Goal: Task Accomplishment & Management: Complete application form

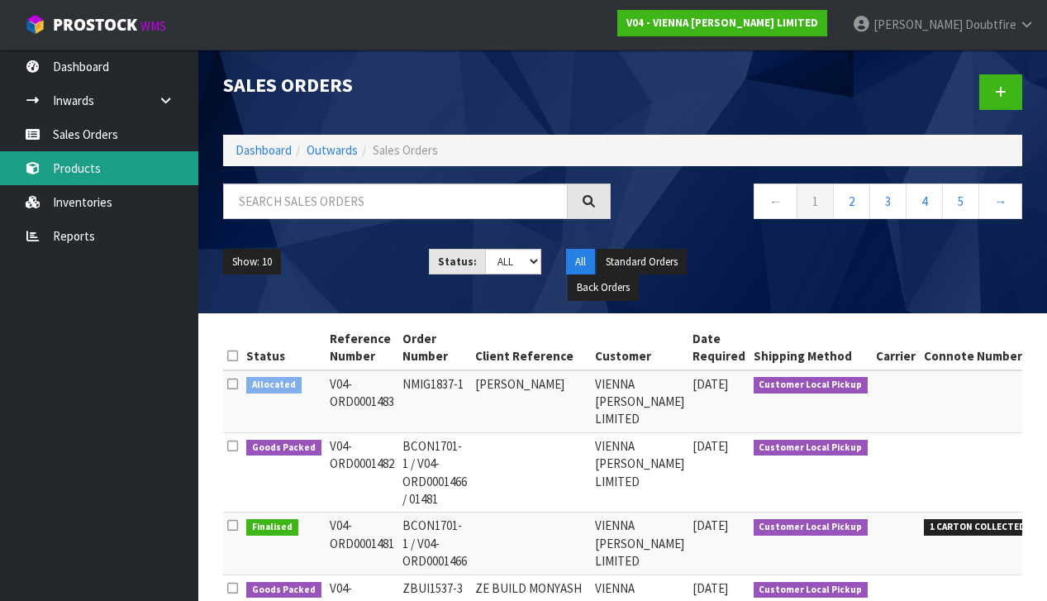
click at [98, 173] on link "Products" at bounding box center [99, 168] width 198 height 34
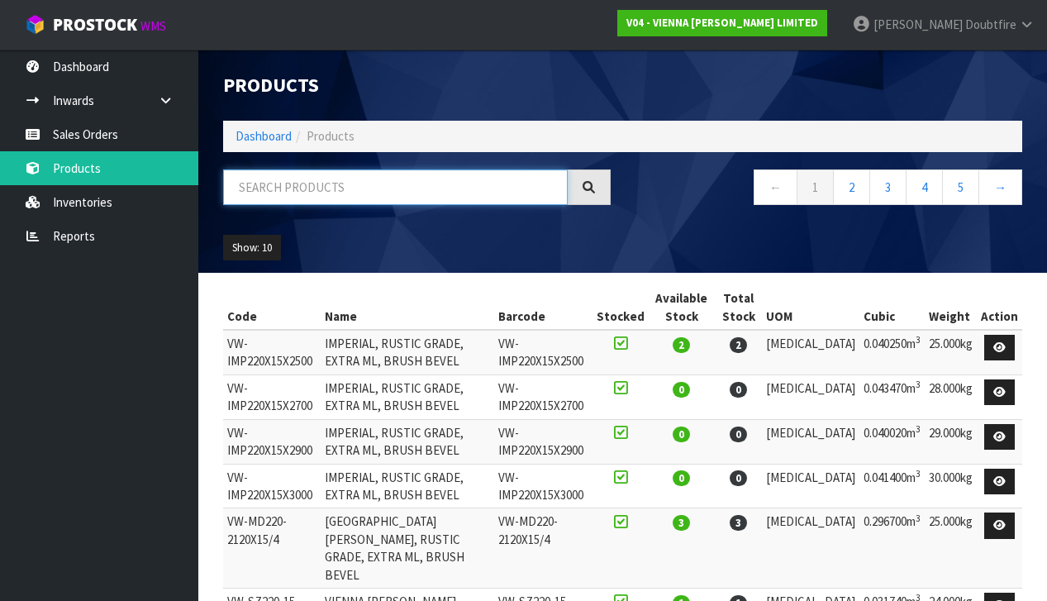
click at [263, 193] on input "text" at bounding box center [395, 187] width 345 height 36
type input "007"
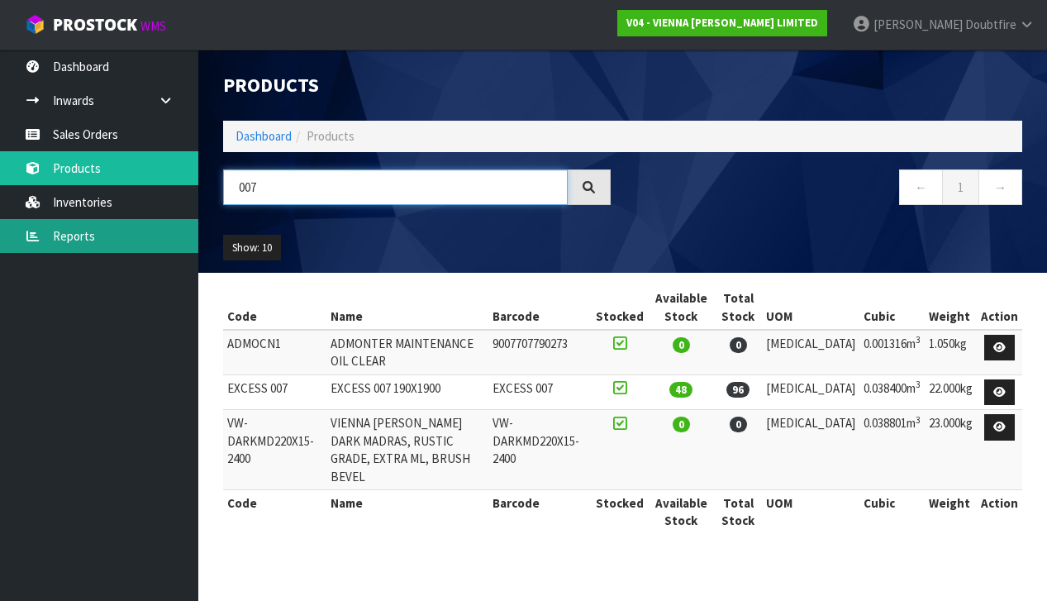
scroll to position [0, 1]
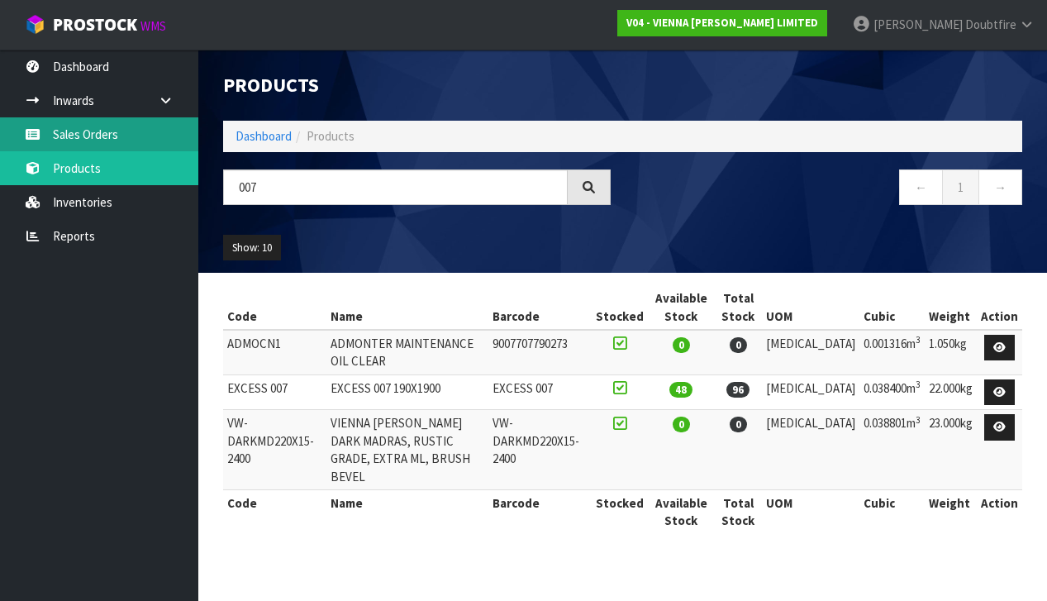
click at [110, 138] on link "Sales Orders" at bounding box center [99, 134] width 198 height 34
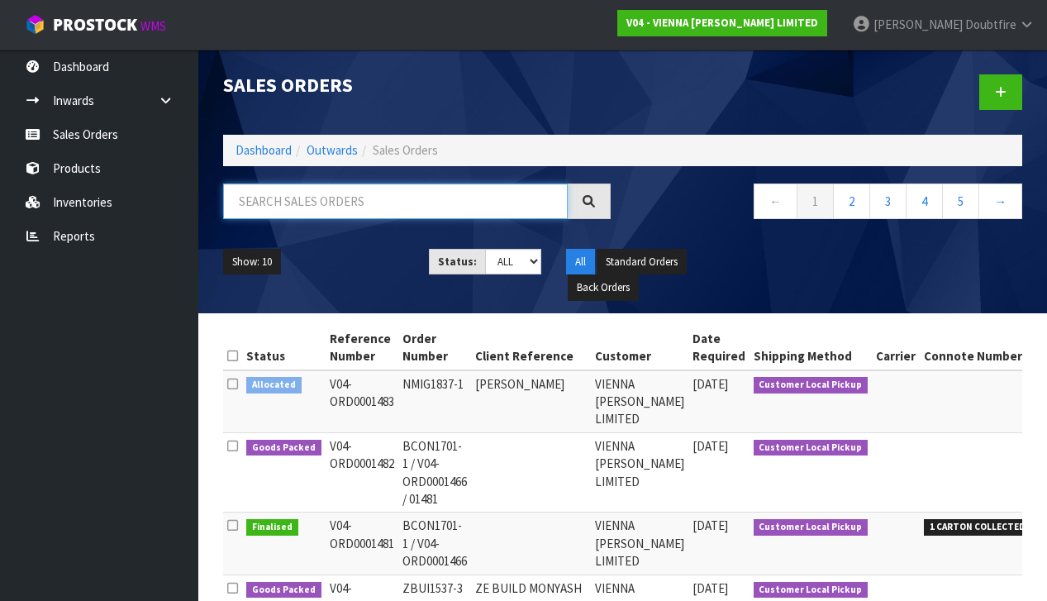
click at [288, 198] on input "text" at bounding box center [395, 202] width 345 height 36
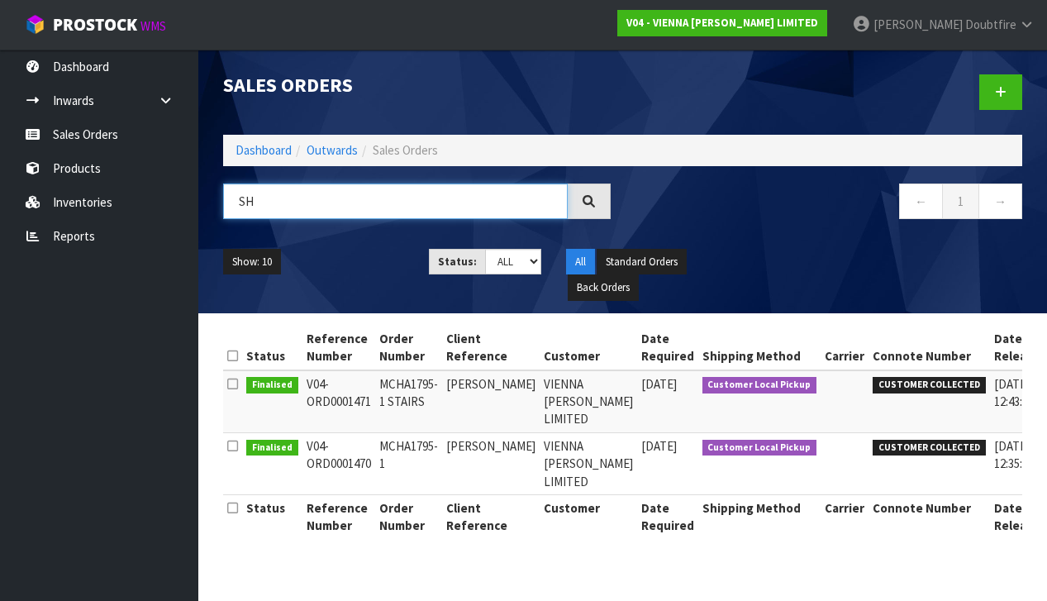
type input "S"
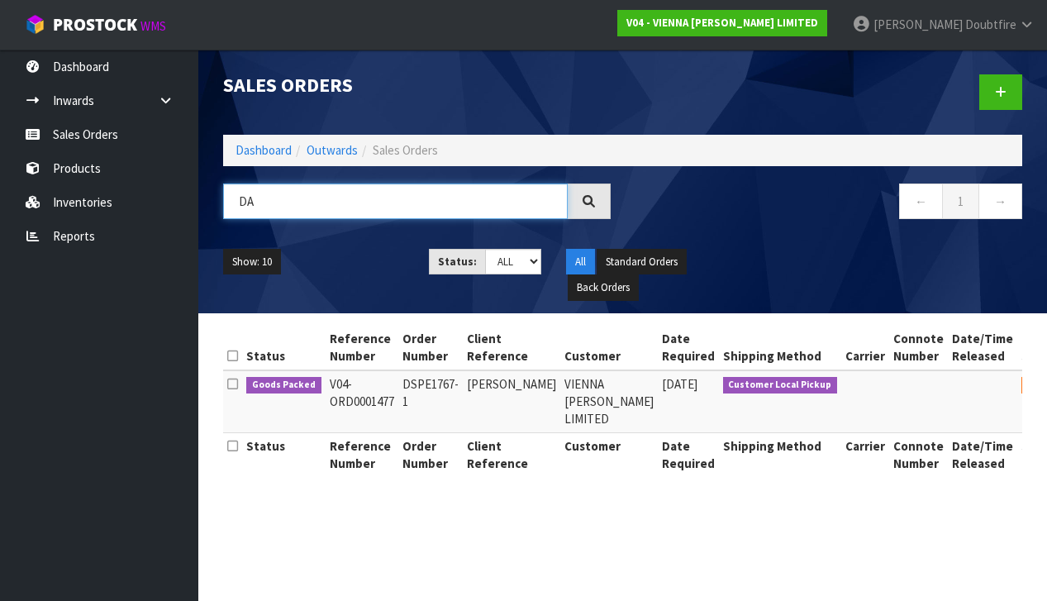
type input "D"
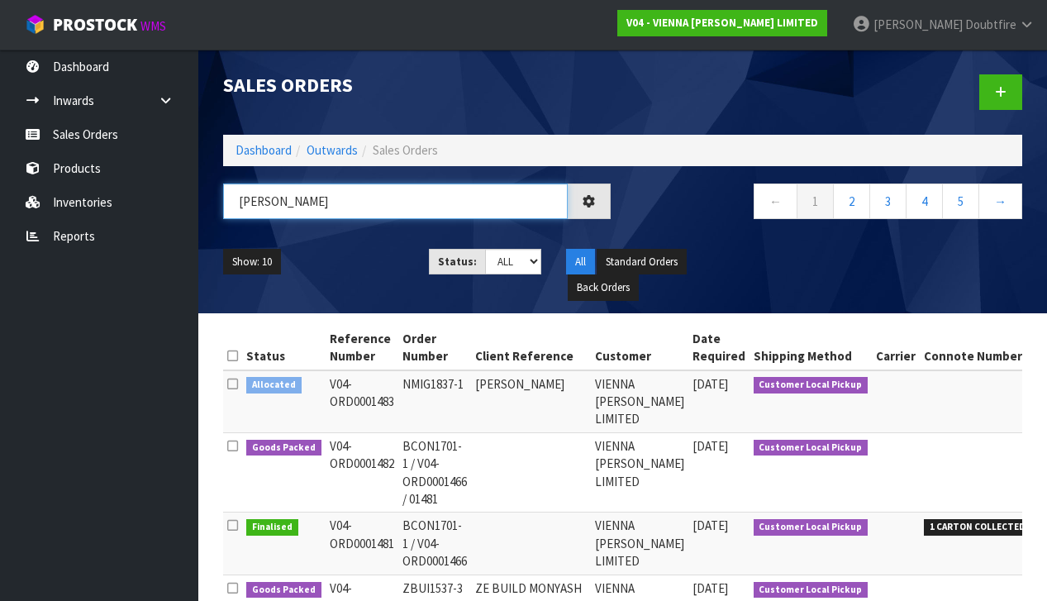
type input "[PERSON_NAME]"
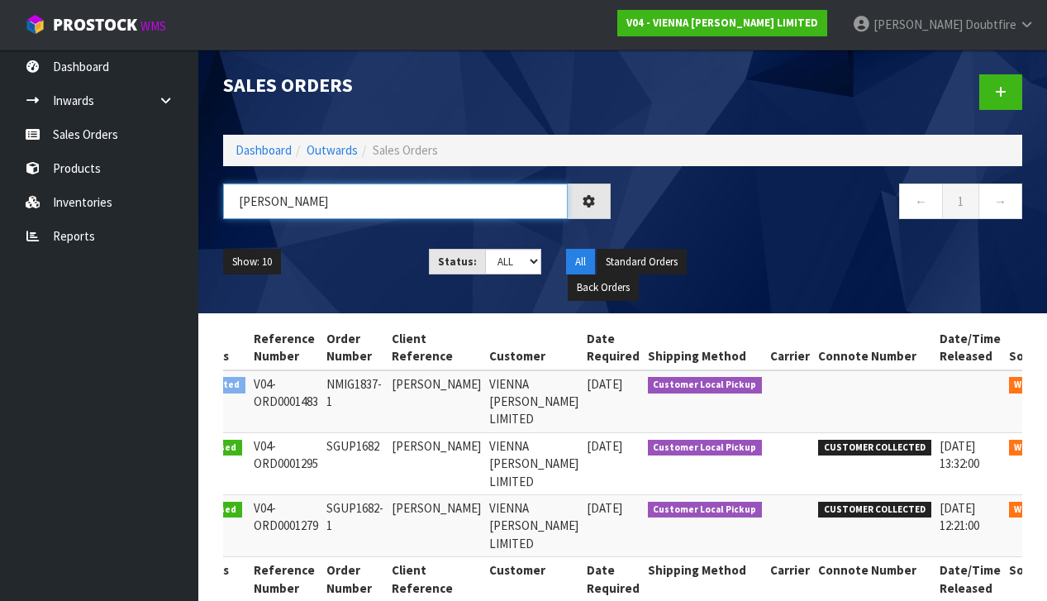
scroll to position [0, 55]
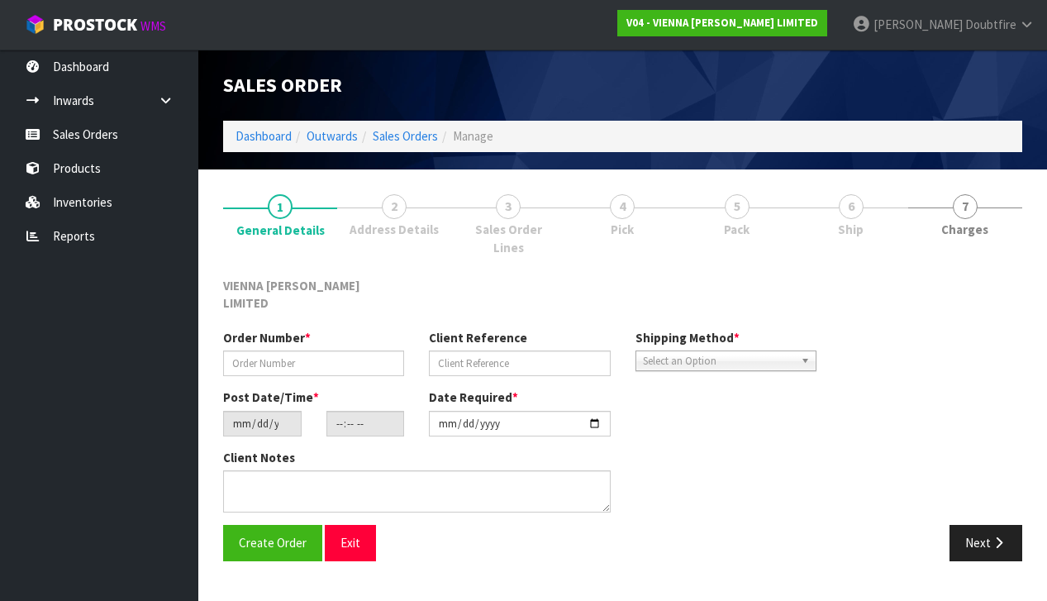
type input "NMIG1837-1"
type input "[PERSON_NAME]"
type input "[DATE]"
type input "11:06:00.000"
type input "[DATE]"
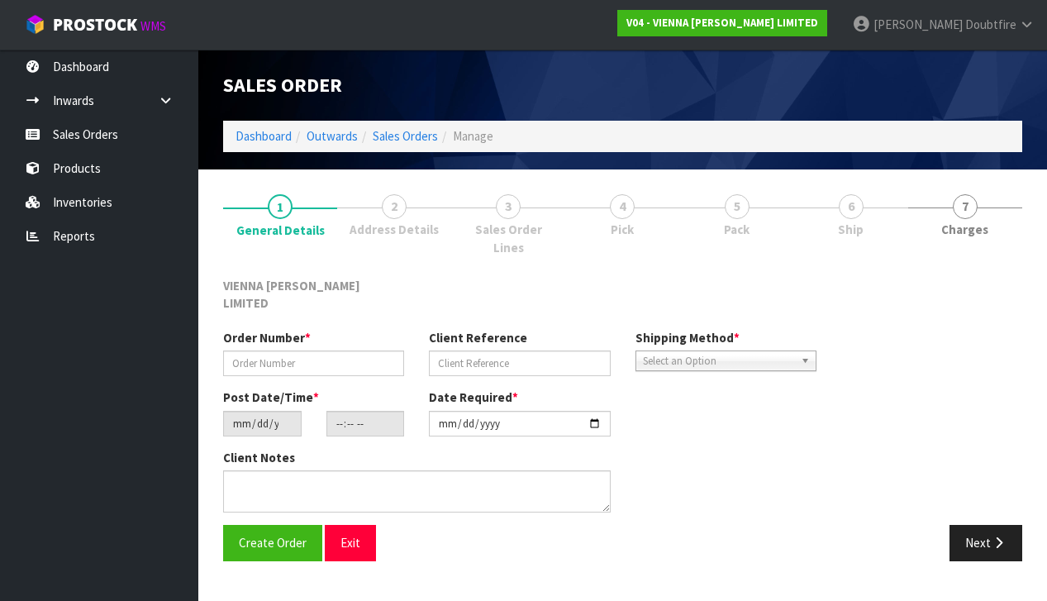
type textarea "[PERSON_NAME]"
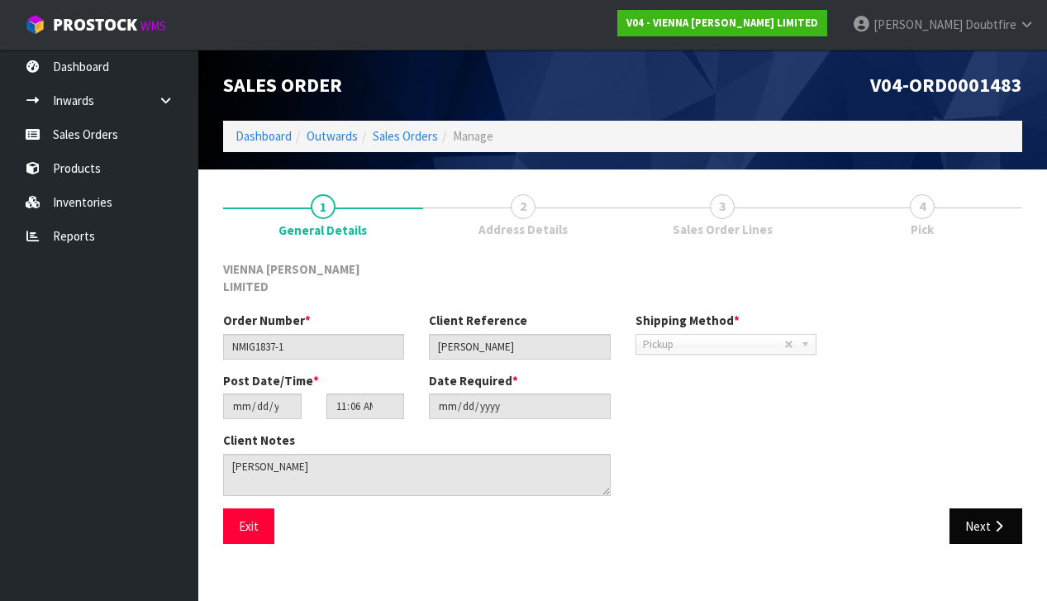
click at [984, 511] on button "Next" at bounding box center [986, 526] width 73 height 36
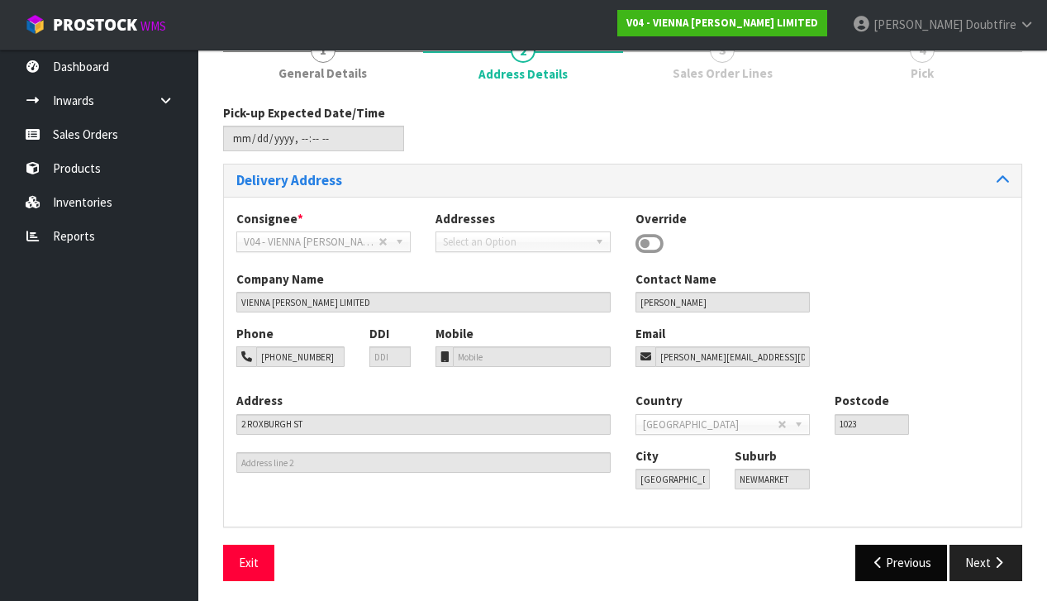
scroll to position [155, 0]
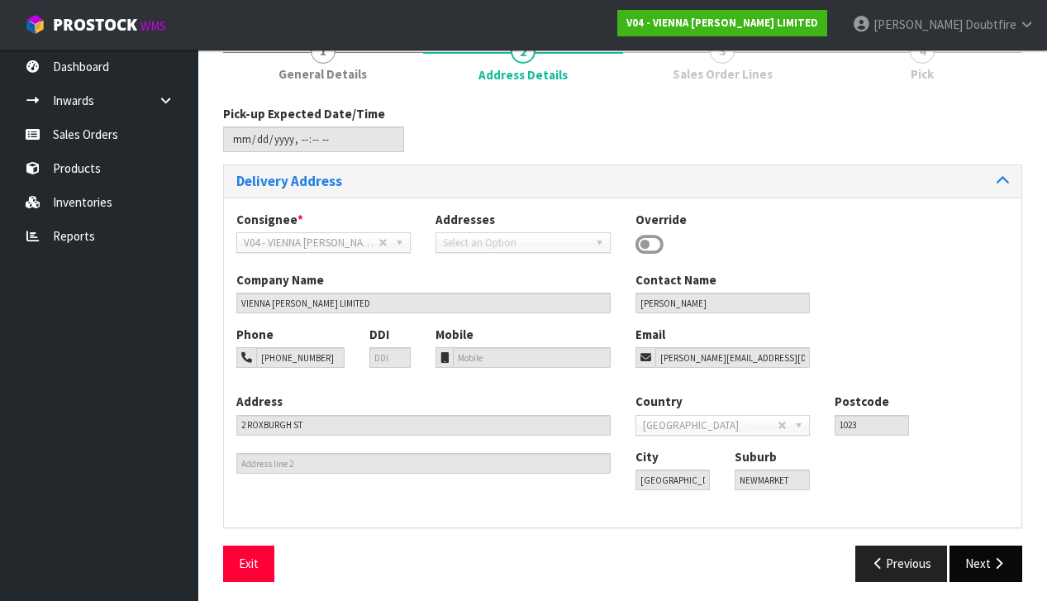
click at [994, 559] on icon "button" at bounding box center [999, 563] width 16 height 12
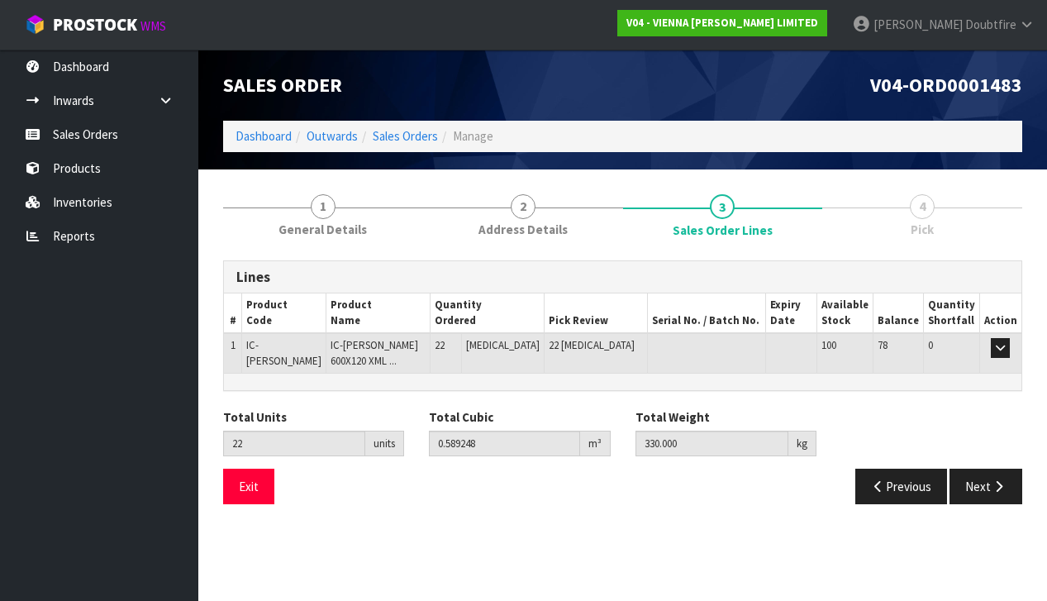
scroll to position [0, 0]
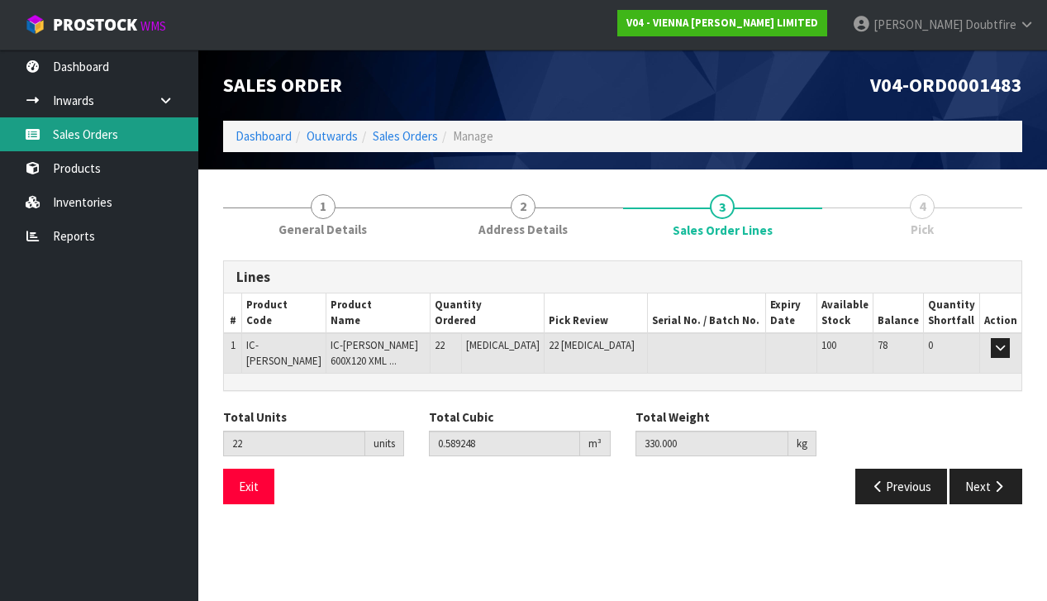
click at [97, 142] on link "Sales Orders" at bounding box center [99, 134] width 198 height 34
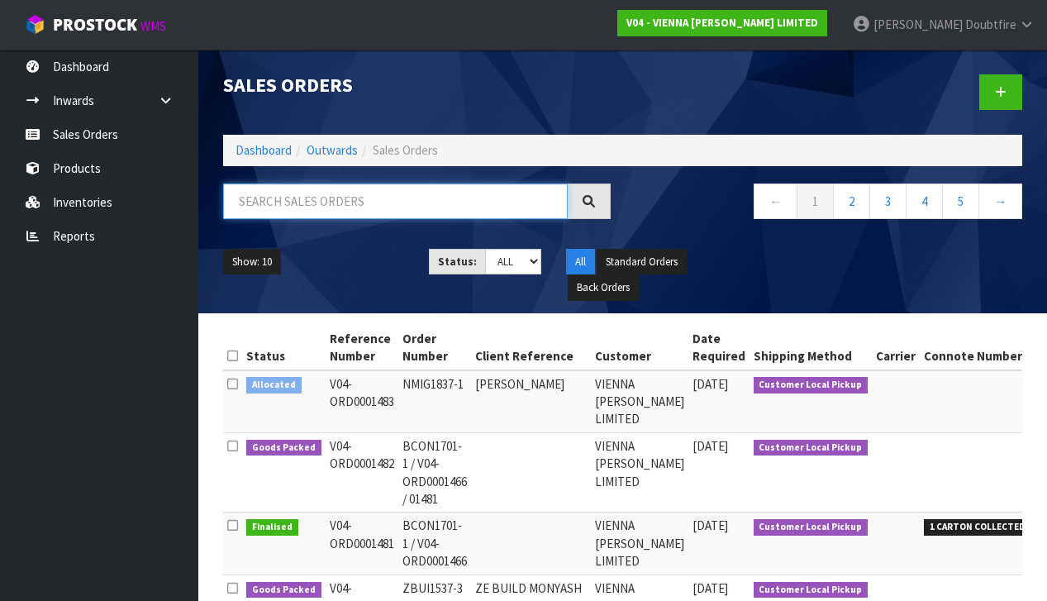
paste input "SMEA1836-1"
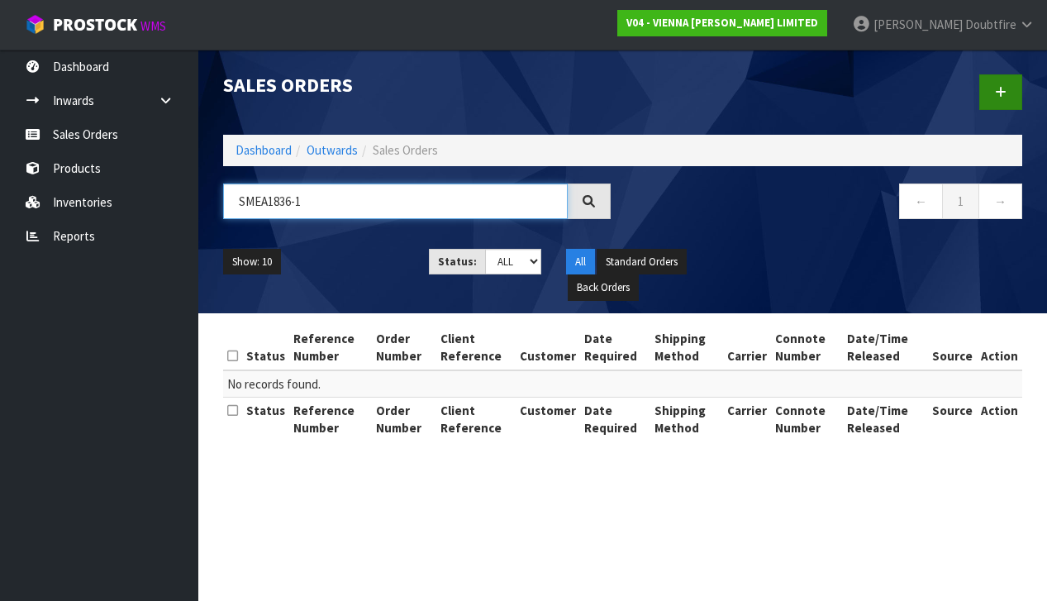
type input "SMEA1836-1"
click at [1004, 103] on link at bounding box center [1001, 92] width 43 height 36
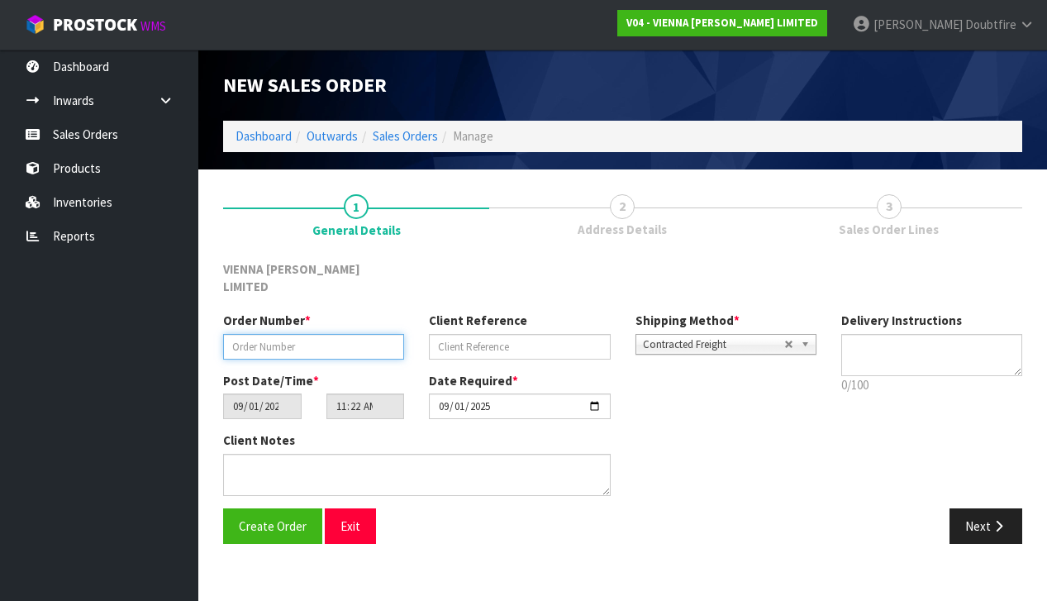
click at [230, 334] on input "text" at bounding box center [313, 347] width 181 height 26
paste input "SMEA1836-1"
type input "SMEA1836-1"
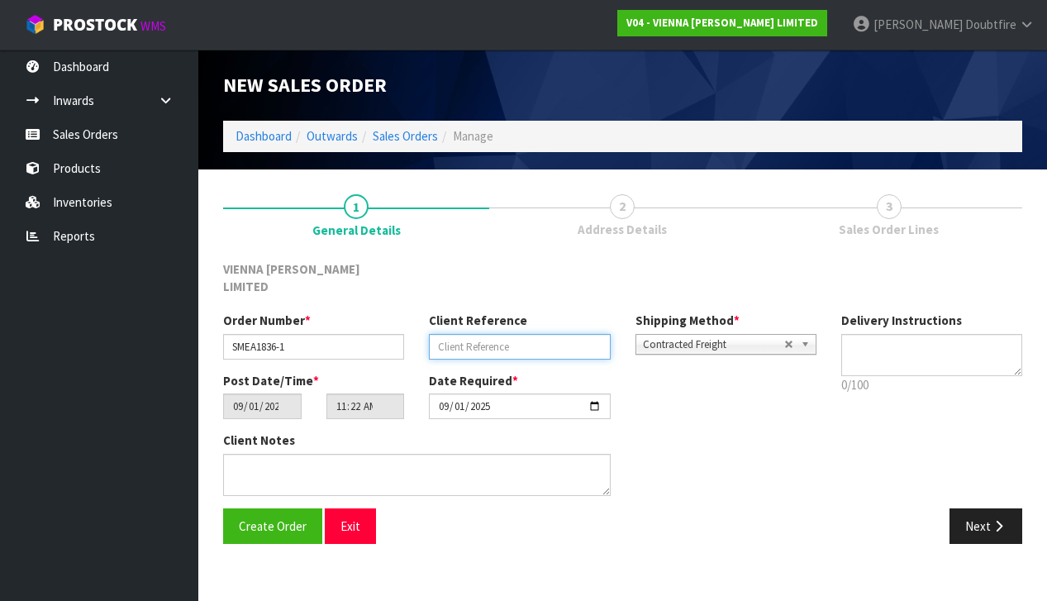
click at [513, 334] on input "text" at bounding box center [519, 347] width 181 height 26
type input "[PERSON_NAME]"
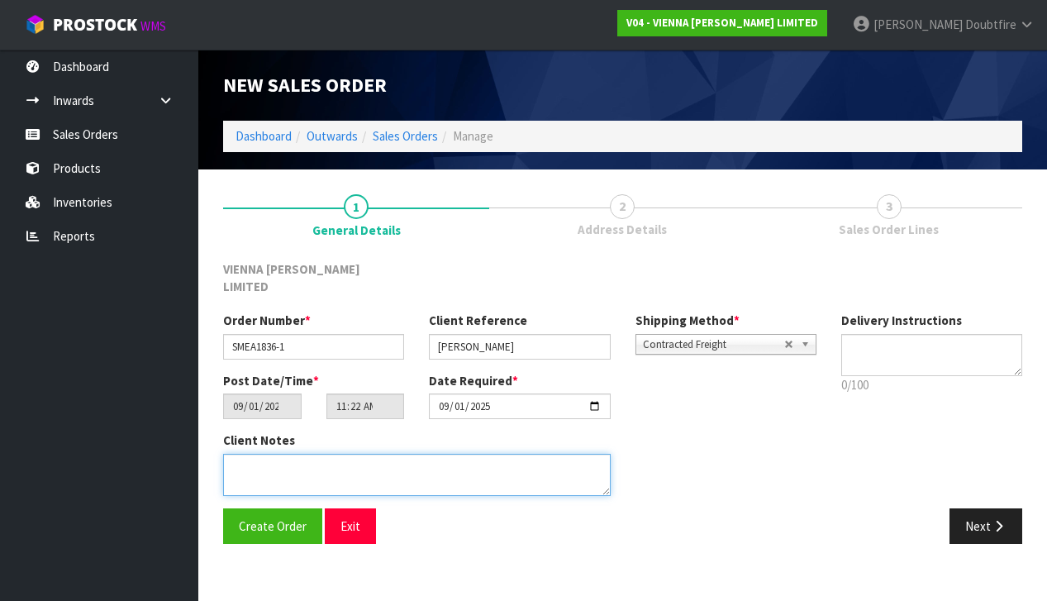
click at [269, 455] on textarea at bounding box center [417, 475] width 388 height 42
type textarea "[PERSON_NAME]"
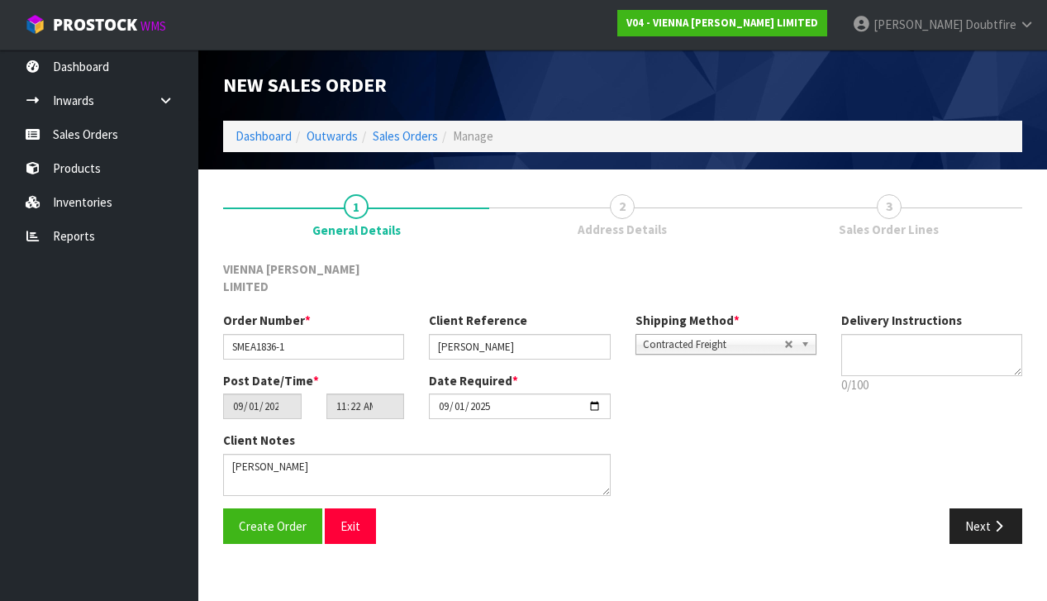
click at [723, 335] on span "Contracted Freight" at bounding box center [713, 345] width 141 height 20
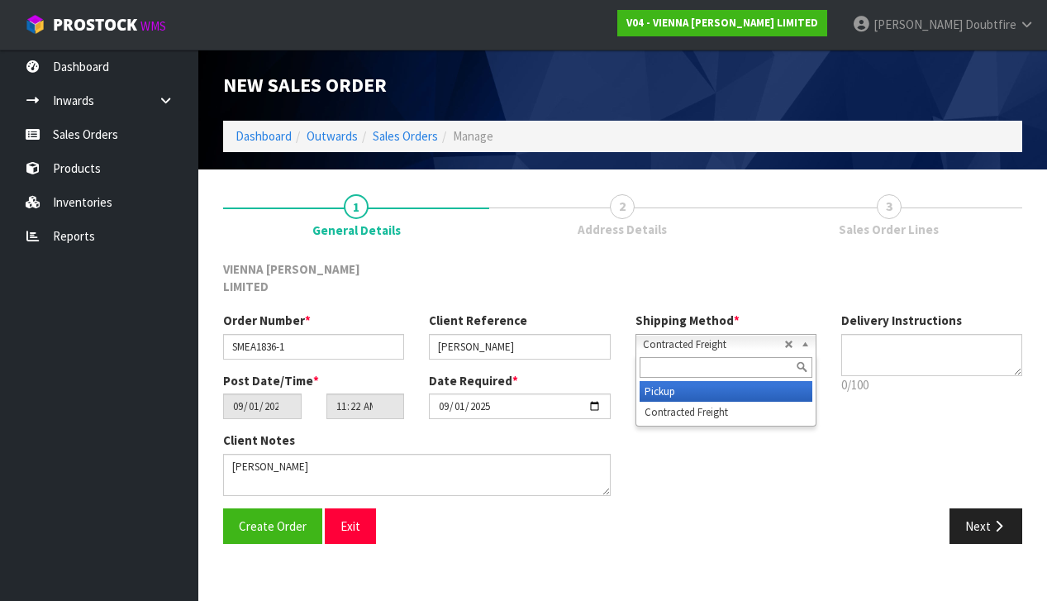
click at [665, 381] on li "Pickup" at bounding box center [726, 391] width 173 height 21
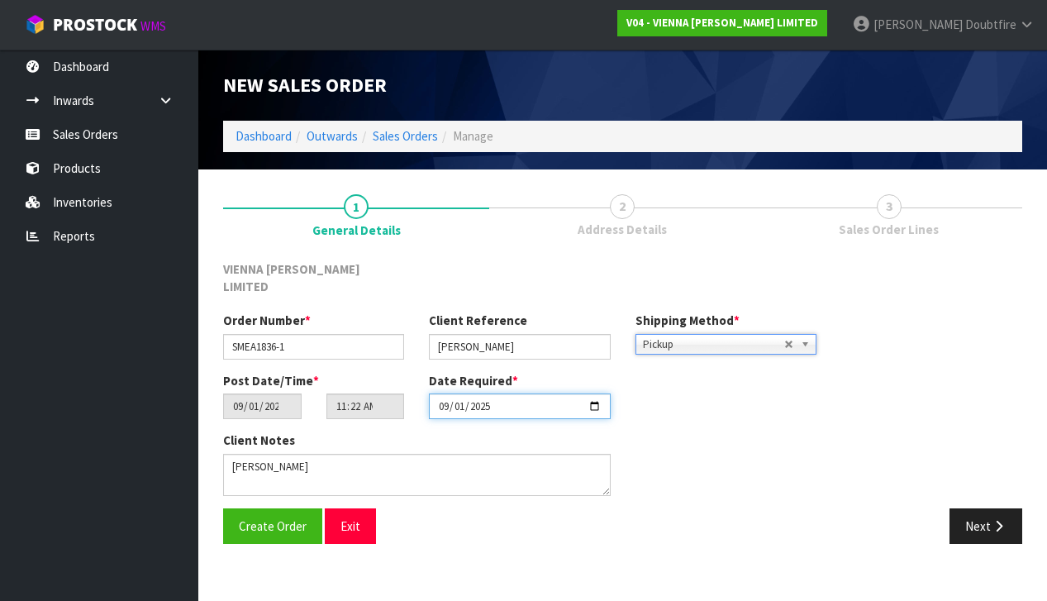
click at [446, 399] on input "2025-09-01" at bounding box center [519, 406] width 181 height 26
type input "[DATE]"
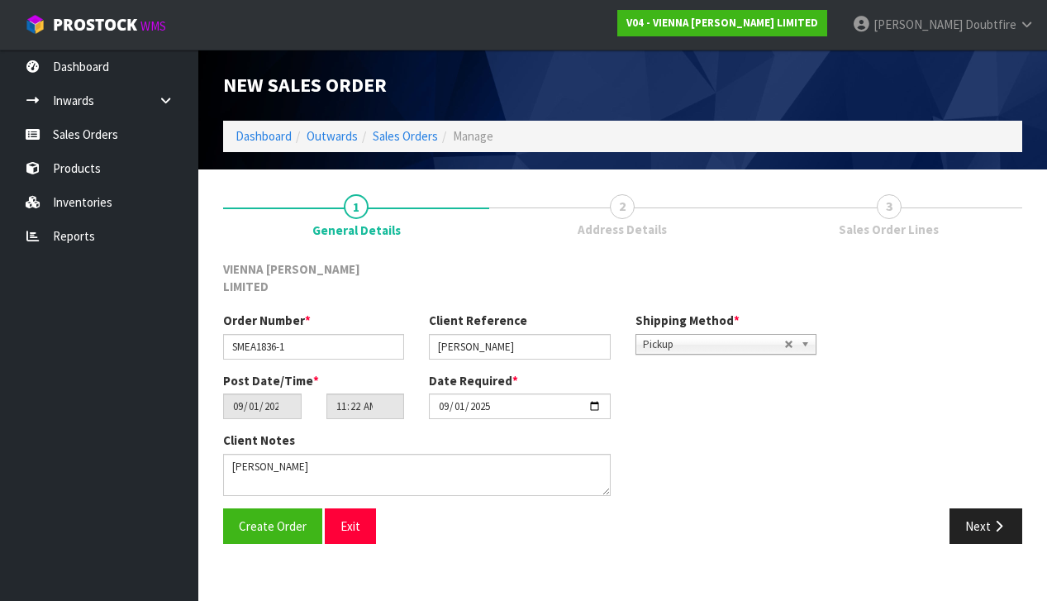
click at [403, 540] on section "1 General Details 2 Address Details 3 Sales Order Lines VIENNA [PERSON_NAME] LI…" at bounding box center [622, 368] width 849 height 399
click at [280, 517] on button "Create Order" at bounding box center [272, 526] width 99 height 36
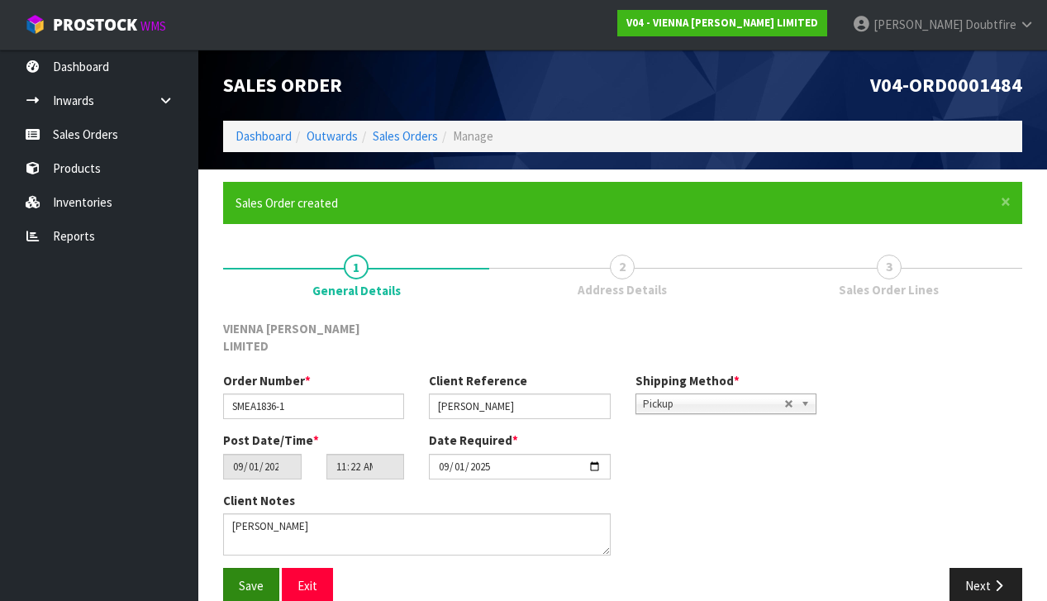
click at [245, 577] on button "Save" at bounding box center [251, 586] width 56 height 36
click at [995, 579] on icon "button" at bounding box center [999, 585] width 16 height 12
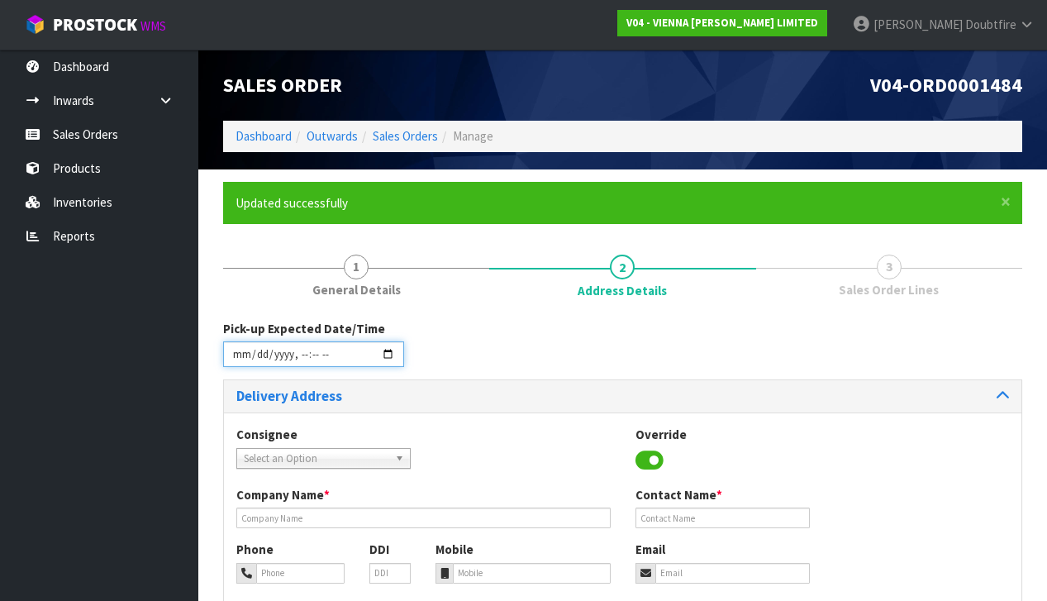
click at [236, 365] on input "datetime-local" at bounding box center [313, 354] width 181 height 26
click at [479, 446] on div "Consignee 000001.BAY MECHANICS - BAY MECHANICS 000001A - BRAKE & TRANSMISSION N…" at bounding box center [623, 456] width 798 height 60
click at [297, 363] on input "datetime-local" at bounding box center [313, 354] width 181 height 26
type input "[DATE]T09:24"
click at [546, 431] on div "Consignee 000001.BAY MECHANICS - BAY MECHANICS 000001A - BRAKE & TRANSMISSION N…" at bounding box center [623, 456] width 798 height 60
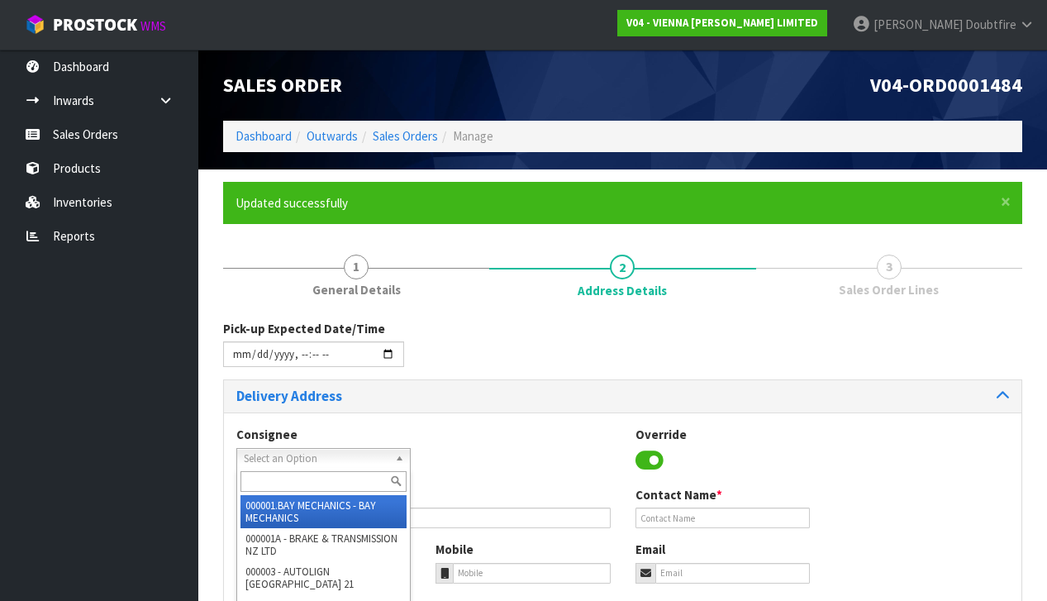
click at [276, 456] on span "Select an Option" at bounding box center [316, 459] width 145 height 20
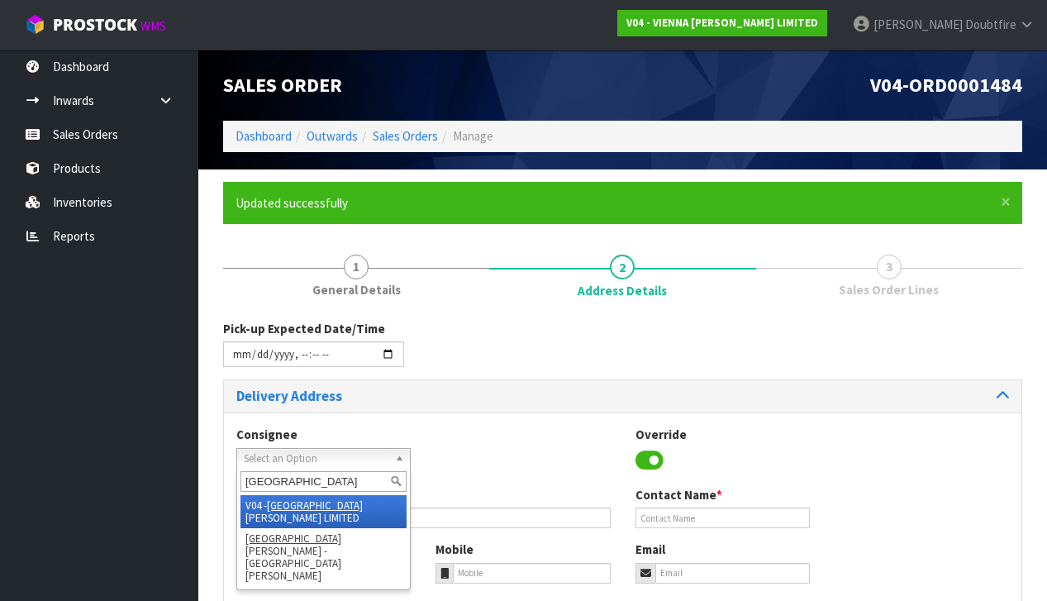
type input "[GEOGRAPHIC_DATA]"
click at [283, 508] on em "[GEOGRAPHIC_DATA]" at bounding box center [315, 505] width 96 height 14
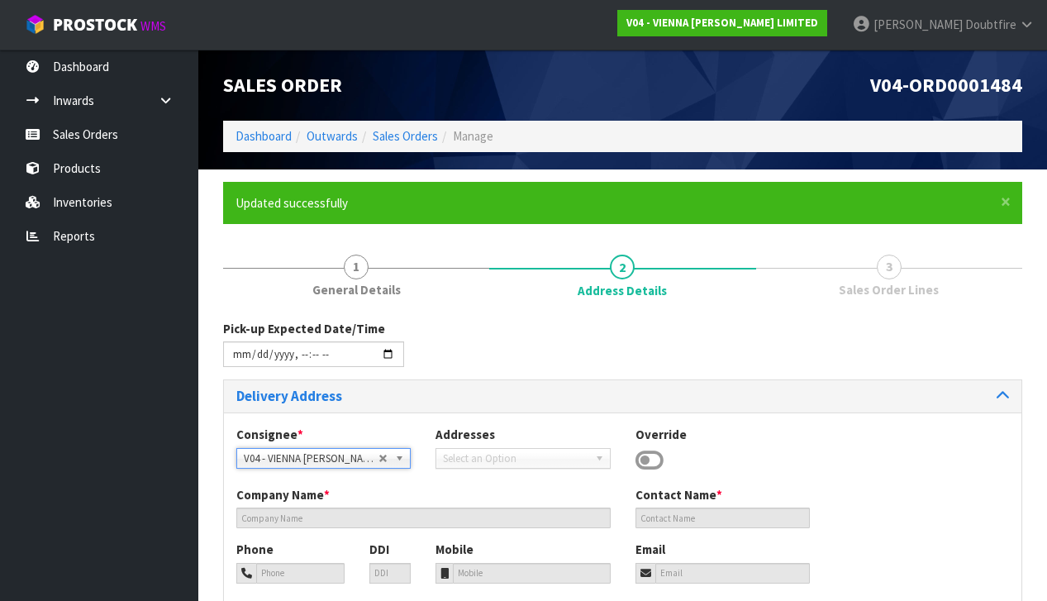
type input "VIENNA [PERSON_NAME] LIMITED"
type input "[PERSON_NAME]"
type input "[PHONE_NUMBER]"
type input "[PERSON_NAME][EMAIL_ADDRESS][DOMAIN_NAME]"
type input "2 ROXBURGH ST"
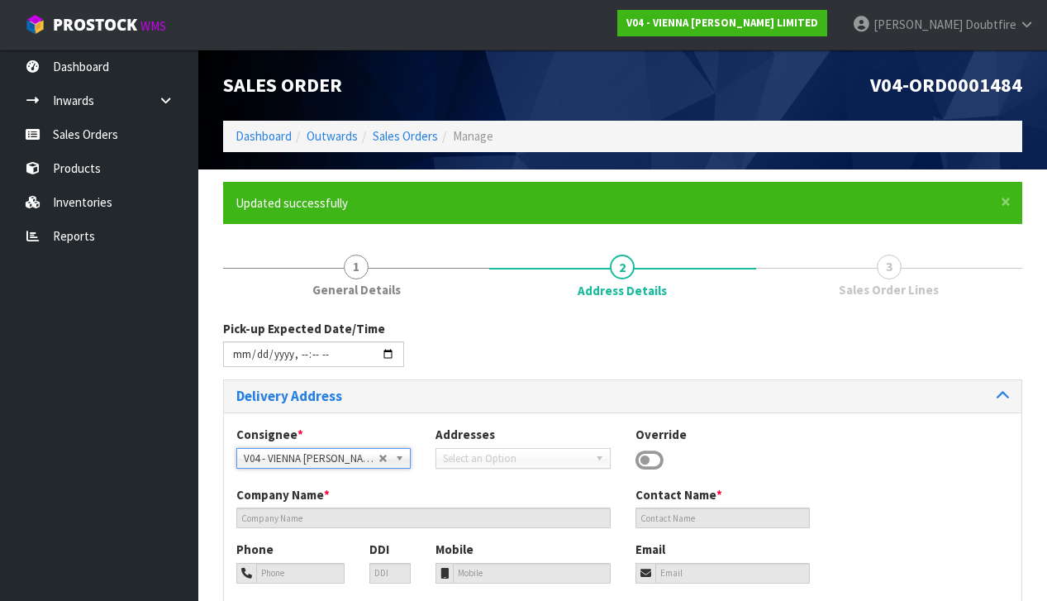
type input "1023"
type input "[GEOGRAPHIC_DATA]"
type input "NEWMARKET"
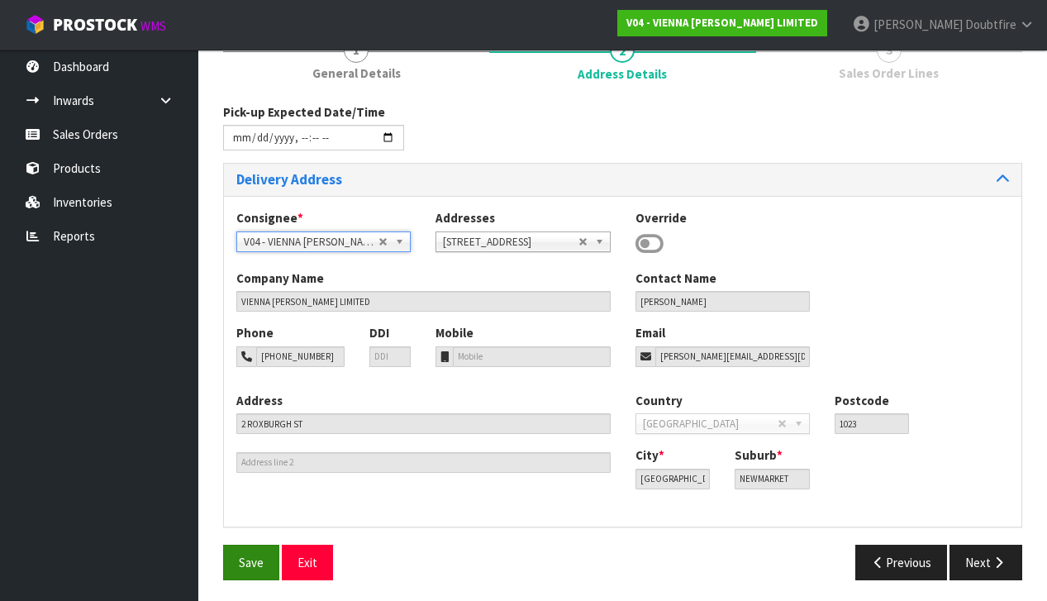
scroll to position [216, 0]
click at [242, 571] on button "Save" at bounding box center [251, 564] width 56 height 36
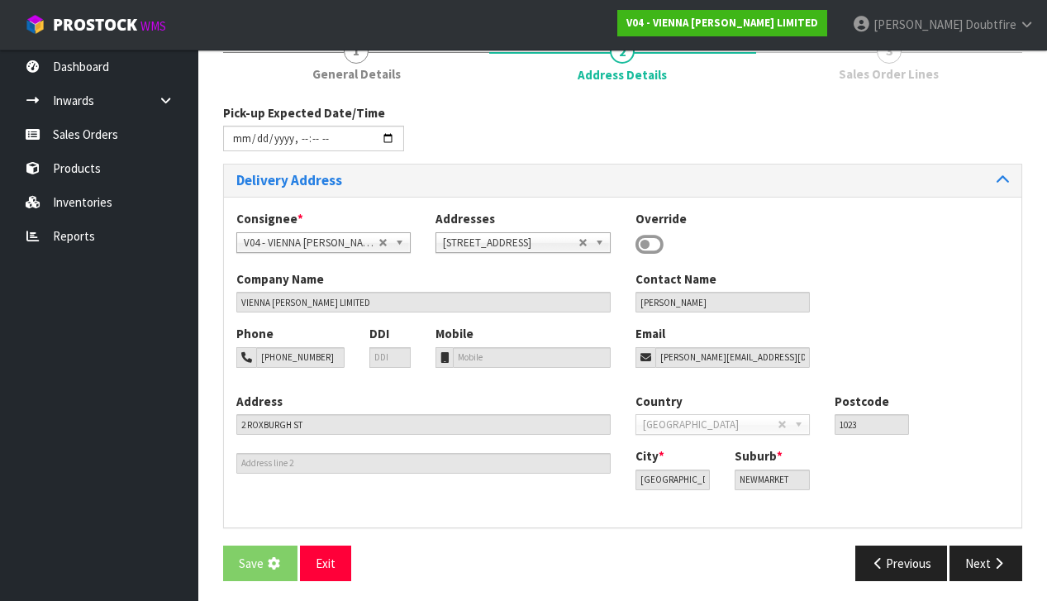
scroll to position [0, 0]
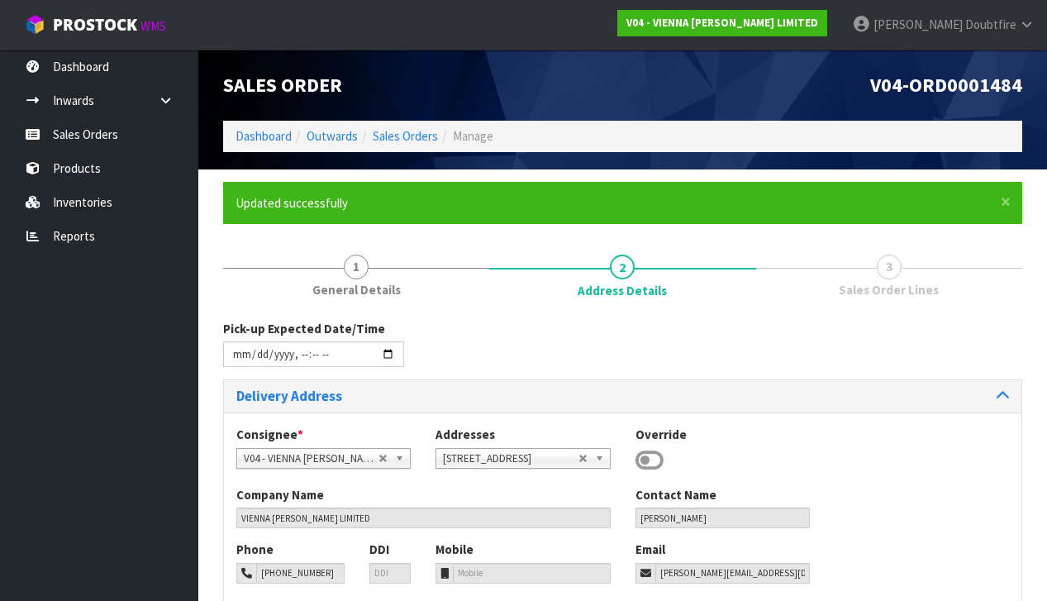
type input "[DATE]T09:24"
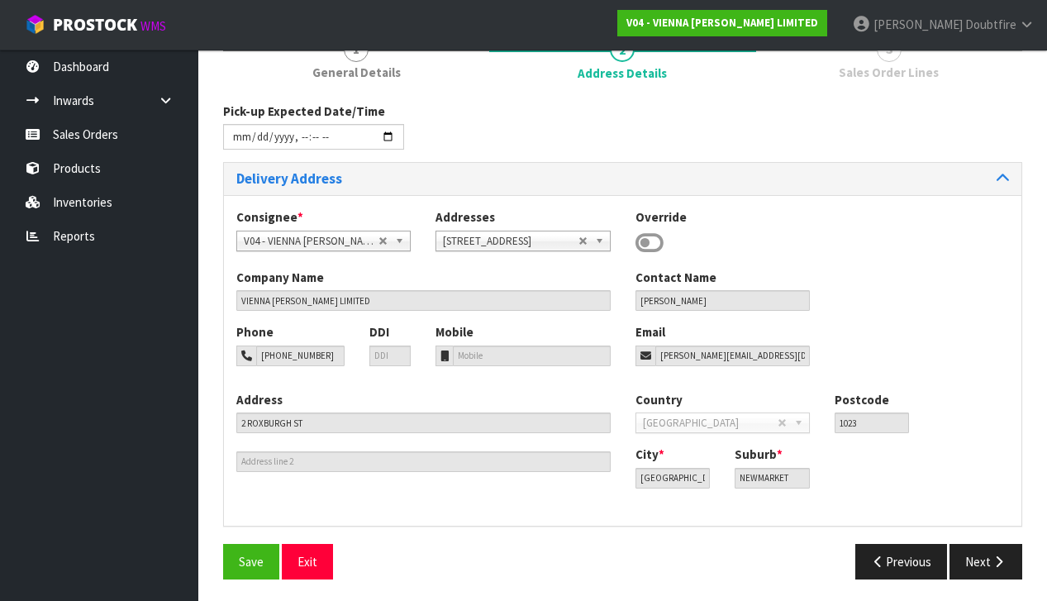
scroll to position [216, 0]
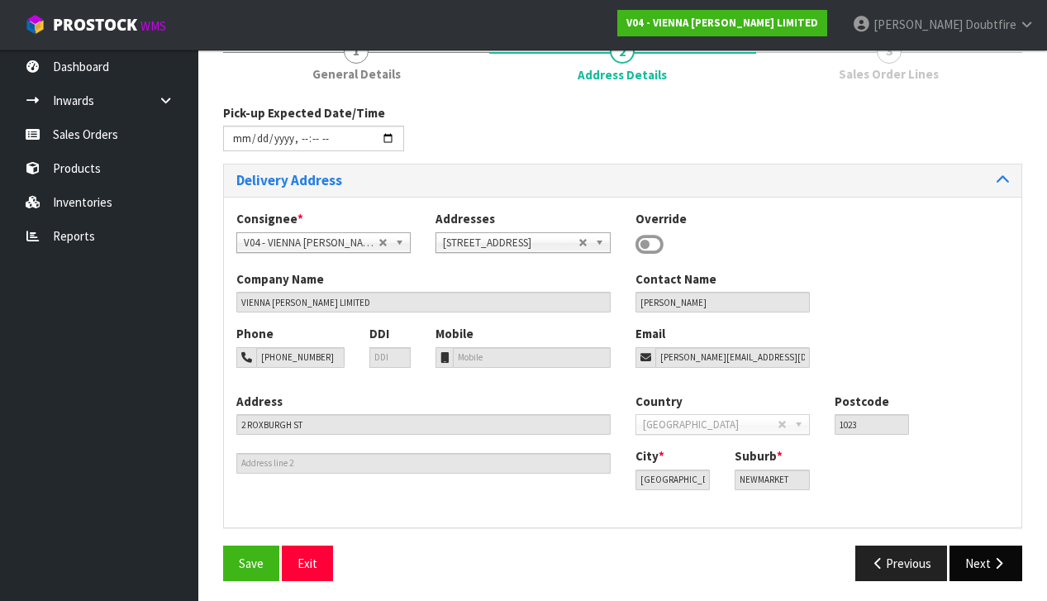
click at [1007, 560] on button "Next" at bounding box center [986, 564] width 73 height 36
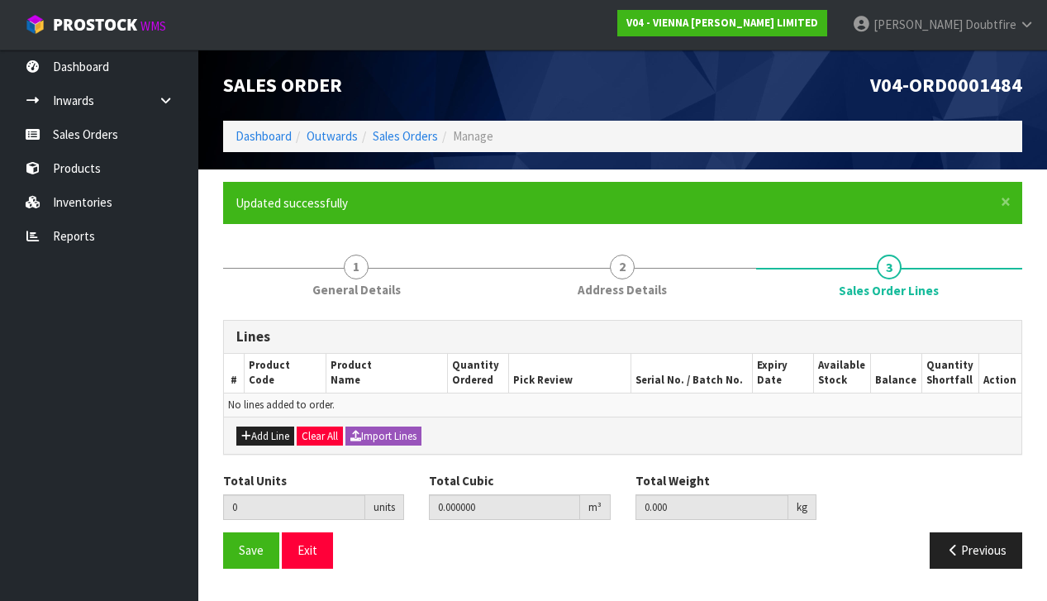
scroll to position [0, 0]
click at [254, 432] on button "Add Line" at bounding box center [265, 437] width 58 height 20
type input "0"
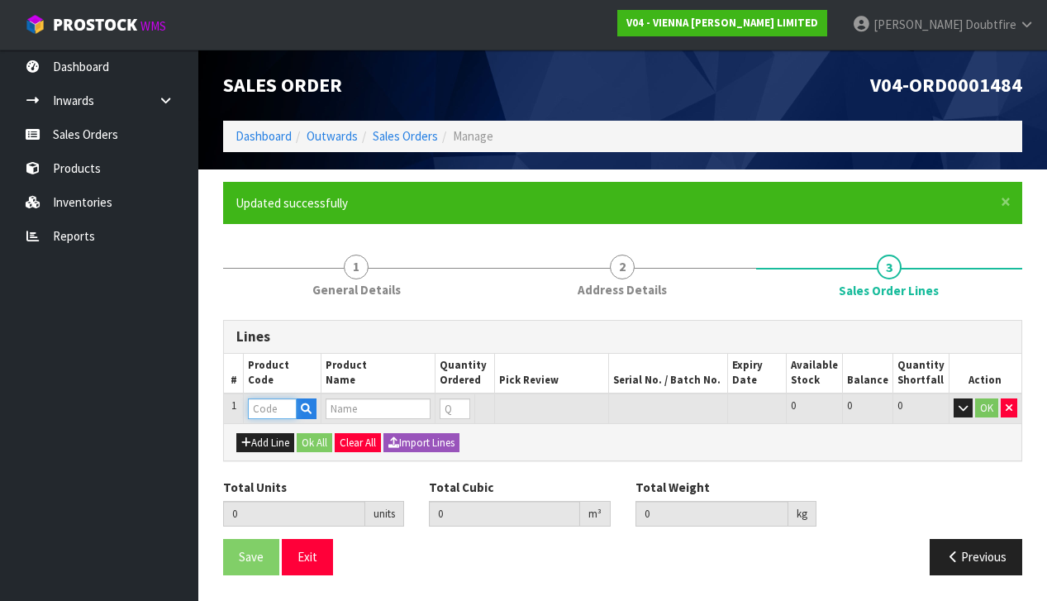
drag, startPoint x: 259, startPoint y: 407, endPoint x: 145, endPoint y: 433, distance: 117.1
click at [259, 407] on input "text" at bounding box center [272, 408] width 49 height 21
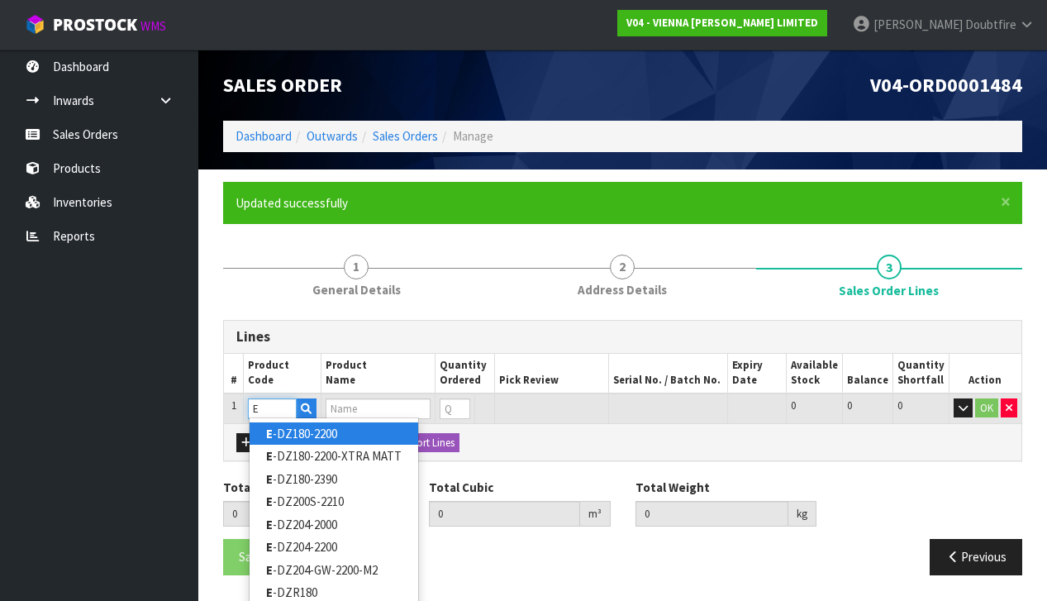
type input "EX"
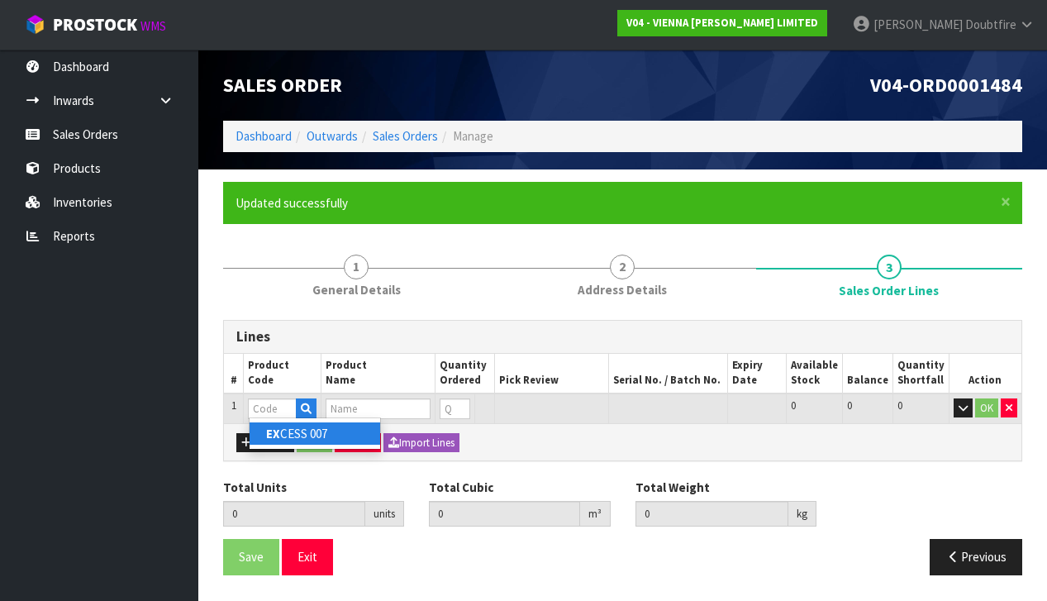
click at [295, 431] on link "EX CESS 007" at bounding box center [315, 433] width 131 height 22
type input "EXCESS 007"
type input "0.000000"
type input "0.000"
type input "EXCESS 007 190X1900"
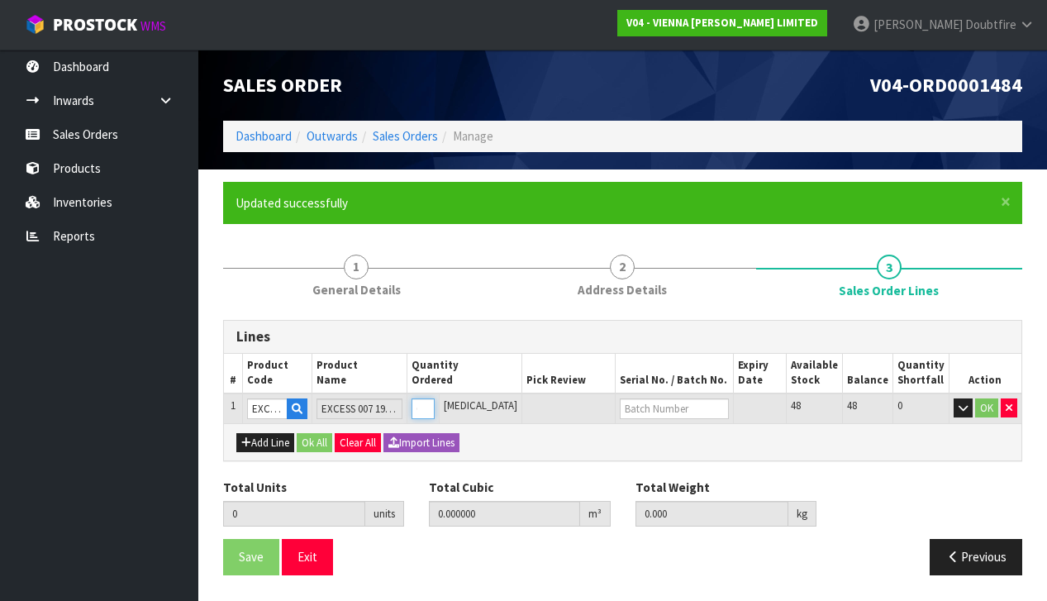
type input "1"
type input "0.0384"
type input "22"
click at [426, 401] on input "1" at bounding box center [414, 408] width 21 height 21
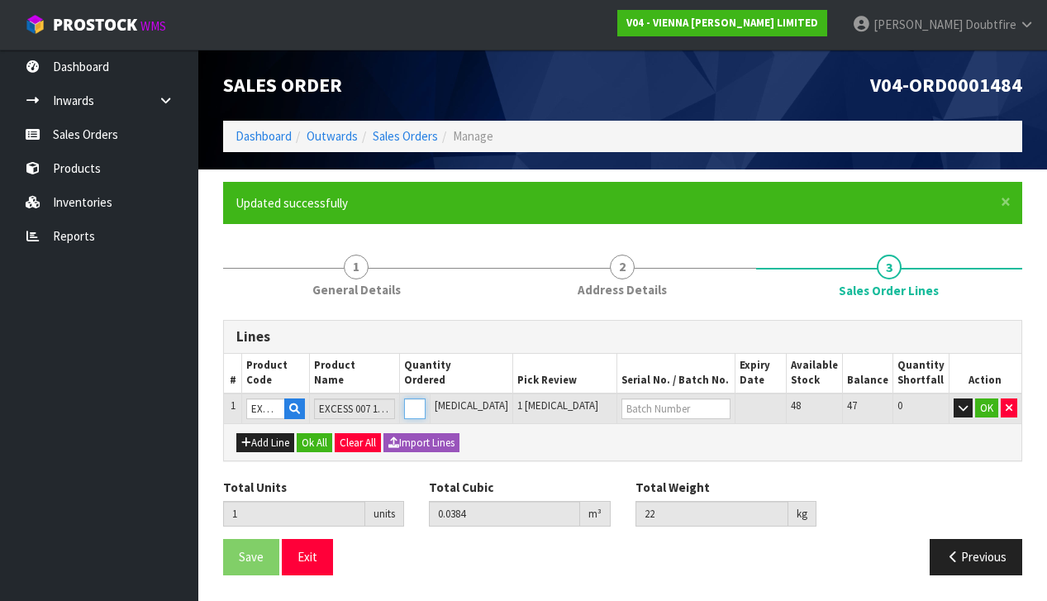
type input "0"
type input "3"
type input "0.1152"
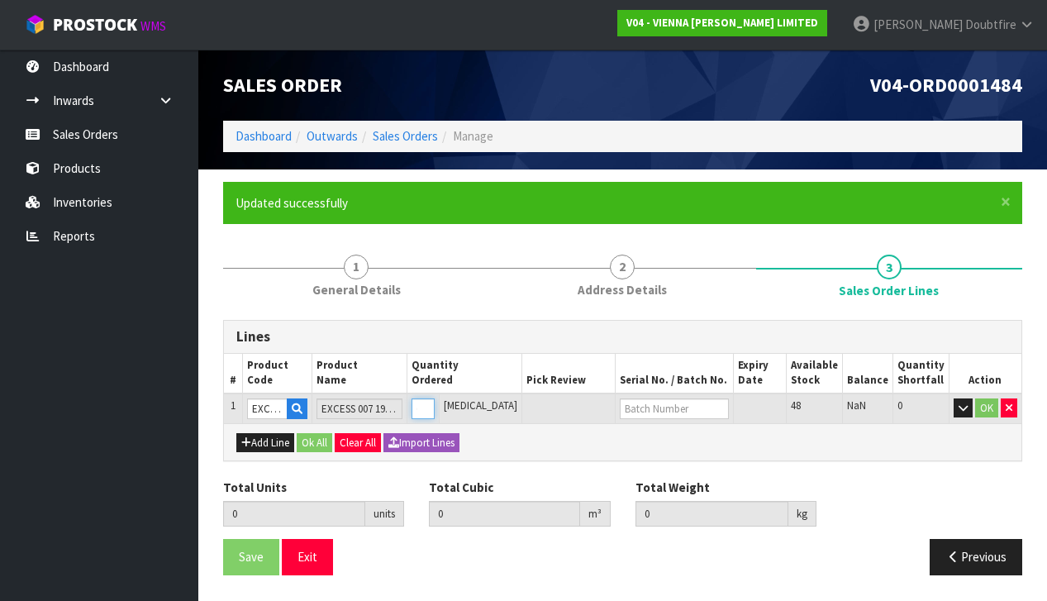
type input "66"
type input "3"
type input "32"
type input "1.2288"
type input "704"
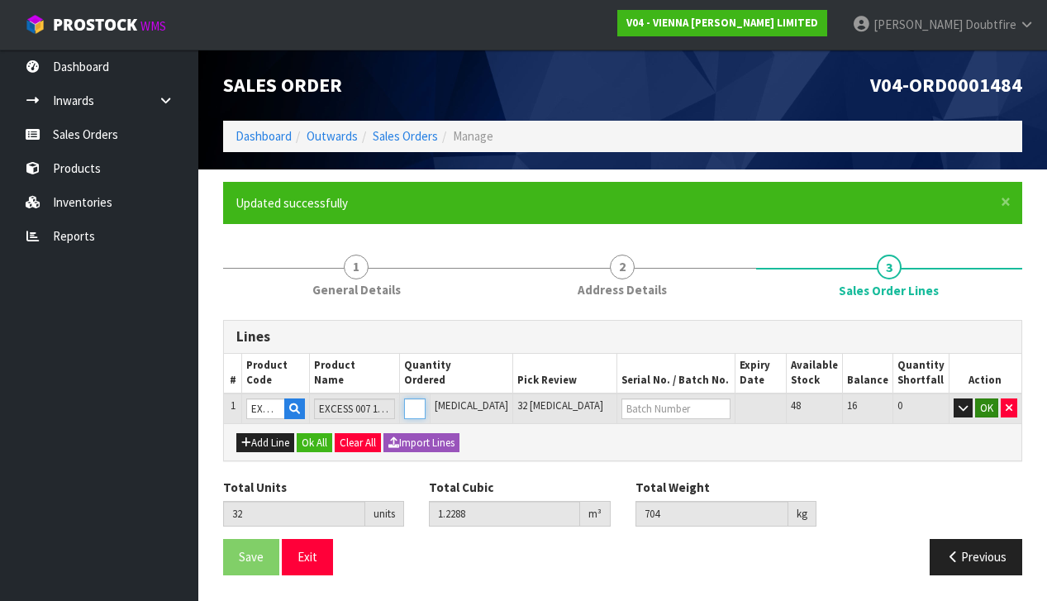
type input "32"
click at [987, 403] on button "OK" at bounding box center [986, 408] width 23 height 20
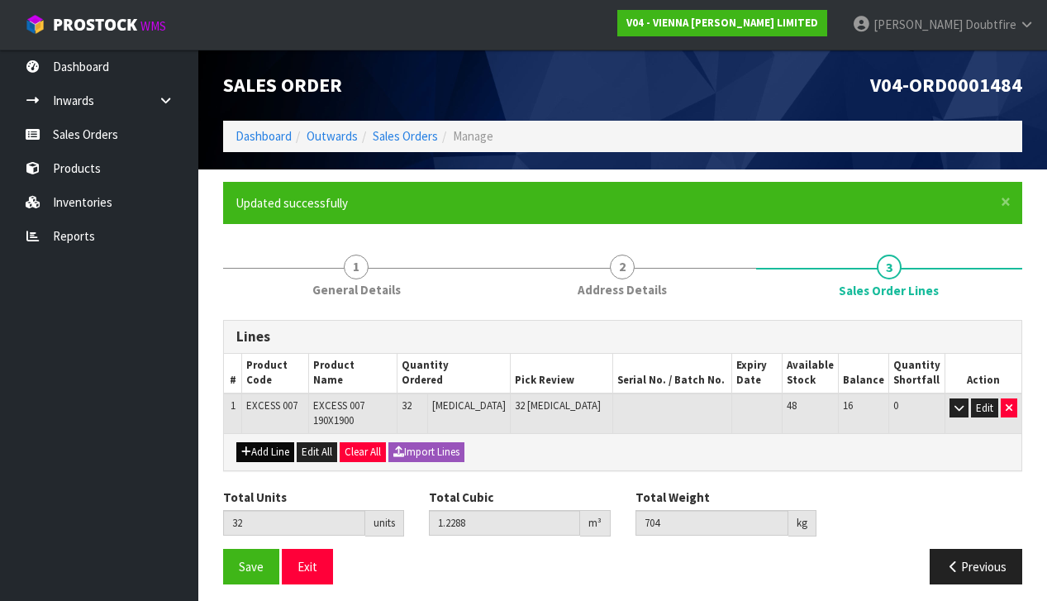
click at [270, 442] on button "Add Line" at bounding box center [265, 452] width 58 height 20
type input "0"
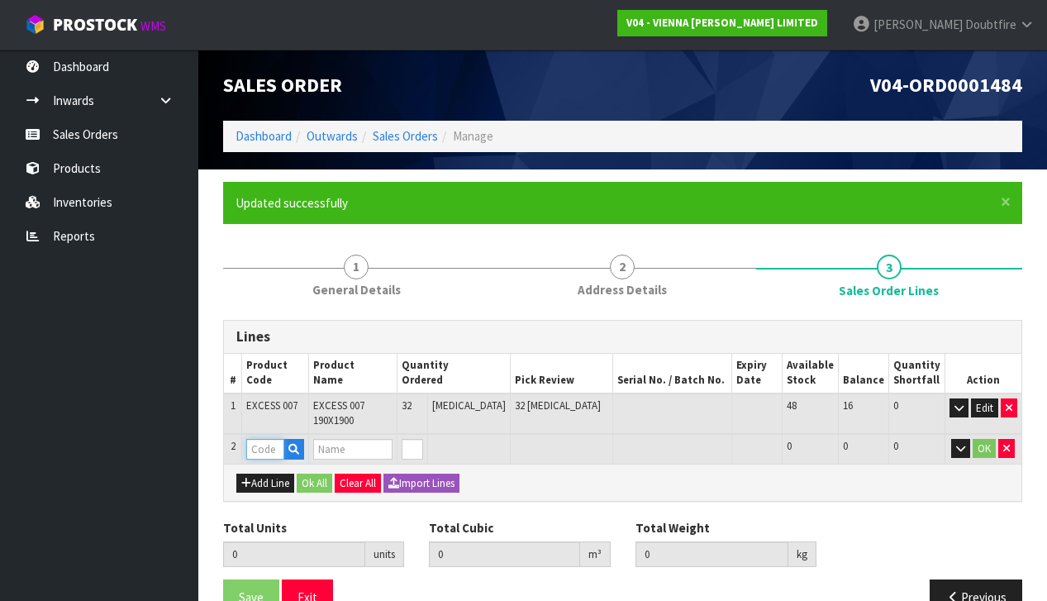
click at [269, 439] on input "text" at bounding box center [265, 449] width 38 height 21
type input "PARA"
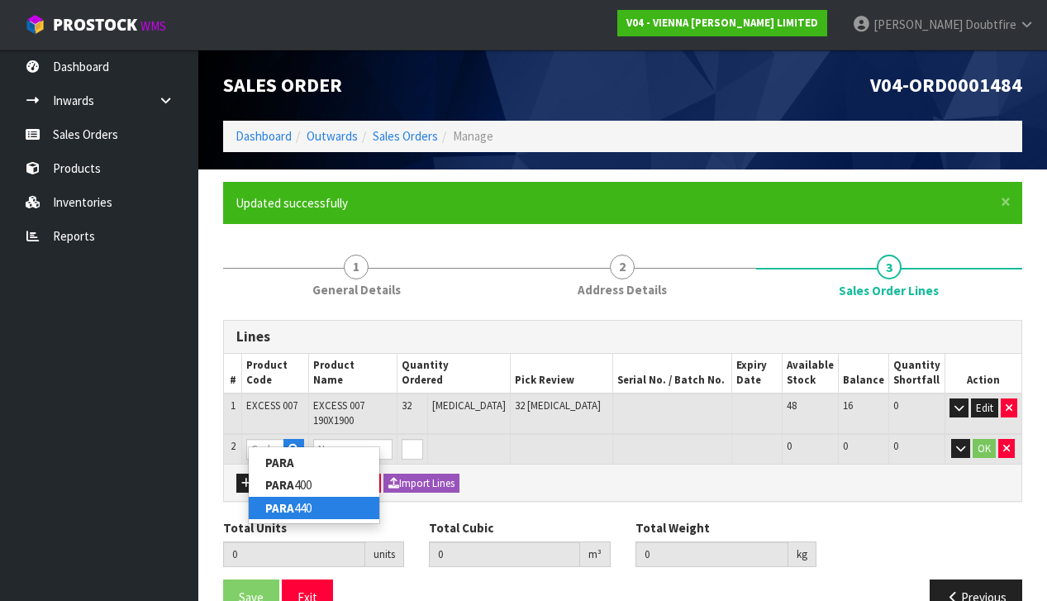
click at [300, 501] on link "PARA 440" at bounding box center [314, 508] width 131 height 22
type input "PARA 440"
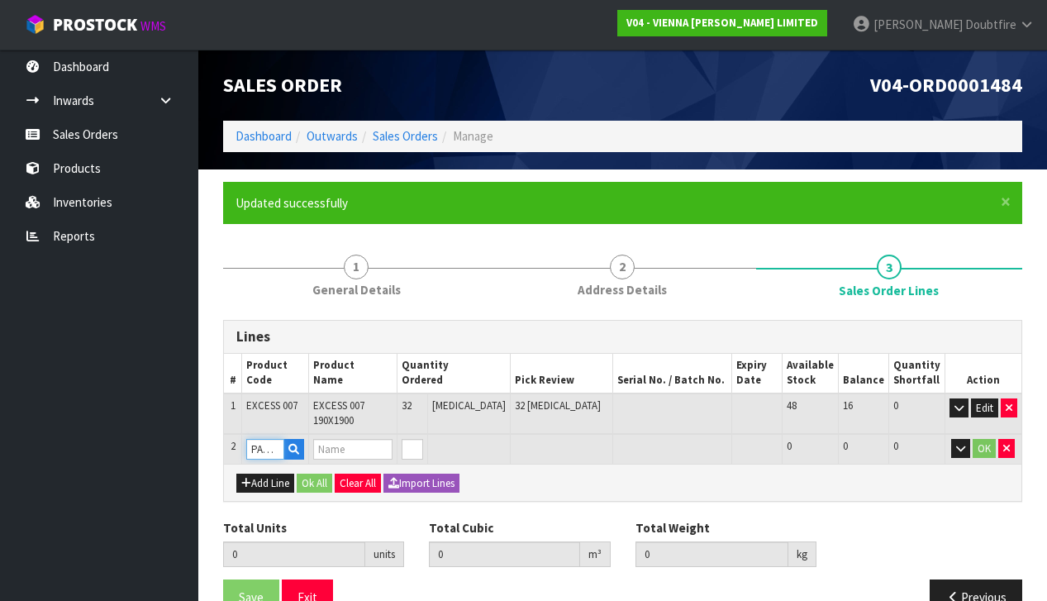
type input "32"
type input "1.2288"
type input "704"
type input "PARABOND 440"
type input "1"
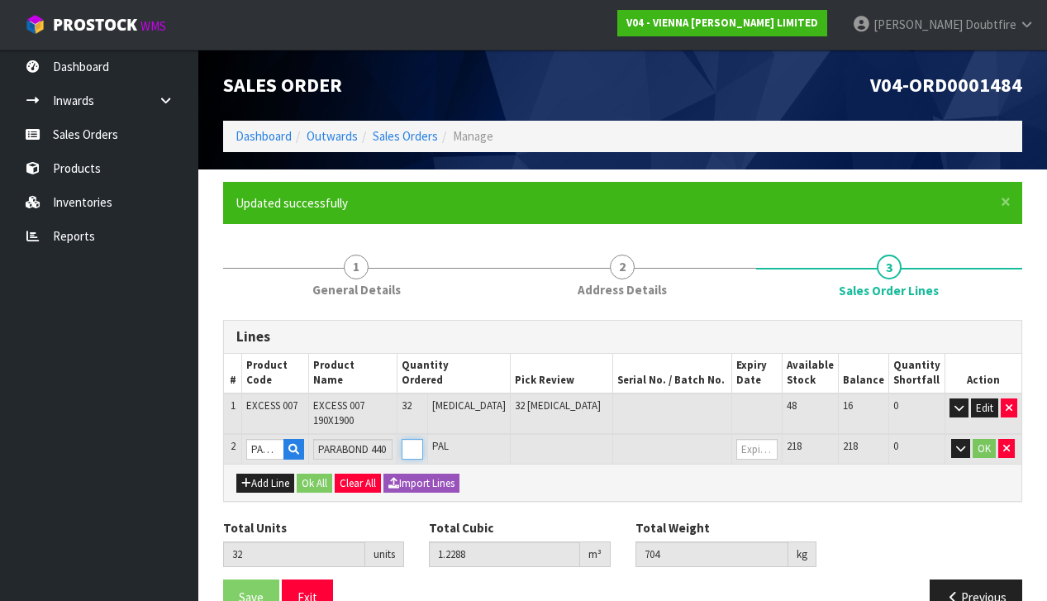
type input "33"
type input "1.2495"
type input "719.8"
click at [423, 439] on input "1" at bounding box center [412, 449] width 21 height 21
type input "2"
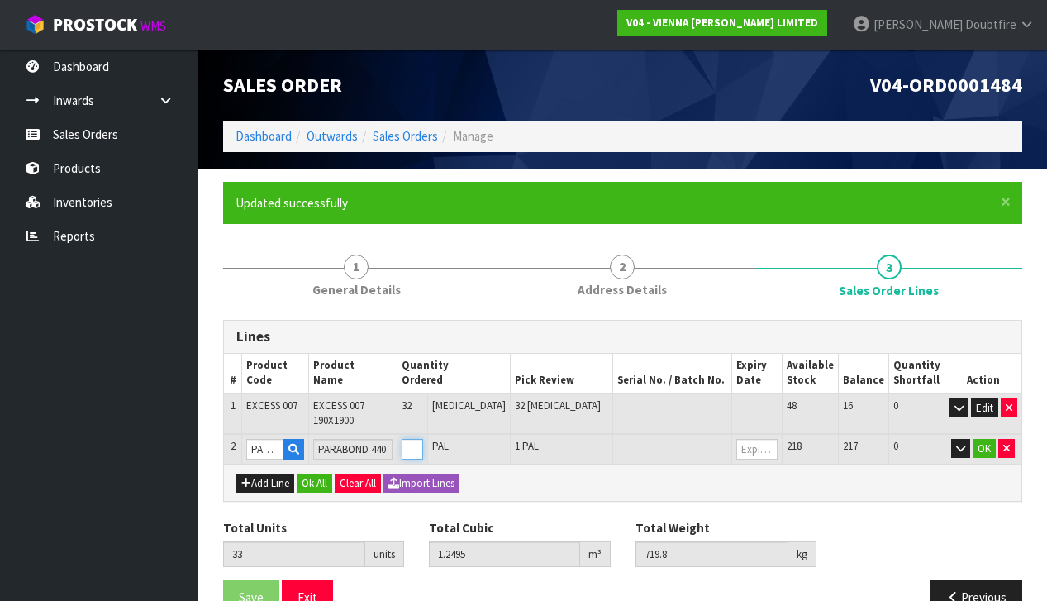
type input "34"
type input "1.2702"
type input "735.6"
click at [423, 439] on input "2" at bounding box center [412, 449] width 21 height 21
type input "3"
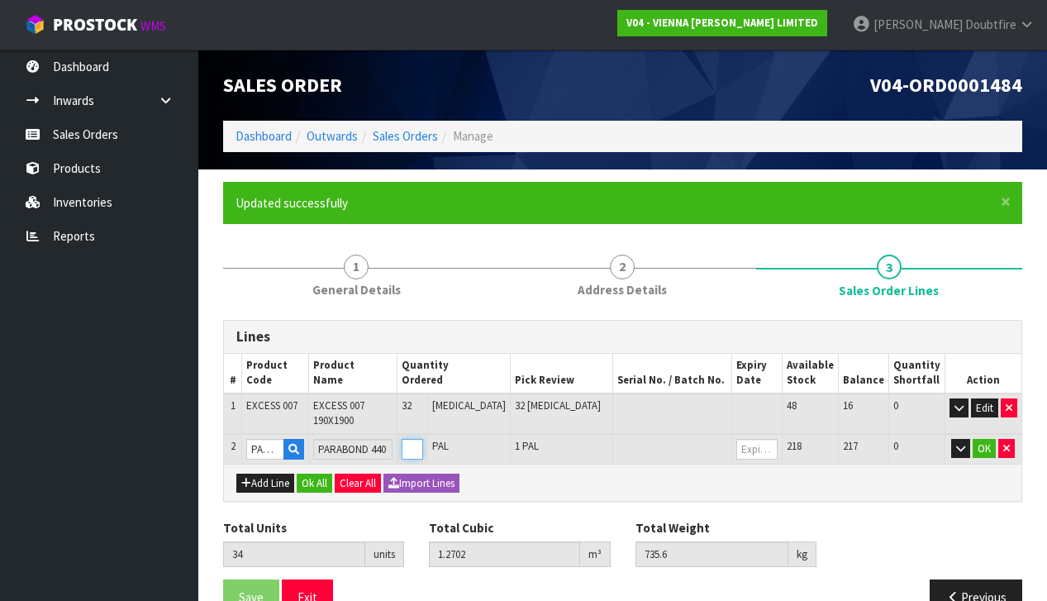
type input "35"
type input "1.2909"
type input "751.4"
click at [423, 439] on input "3" at bounding box center [412, 449] width 21 height 21
type input "4"
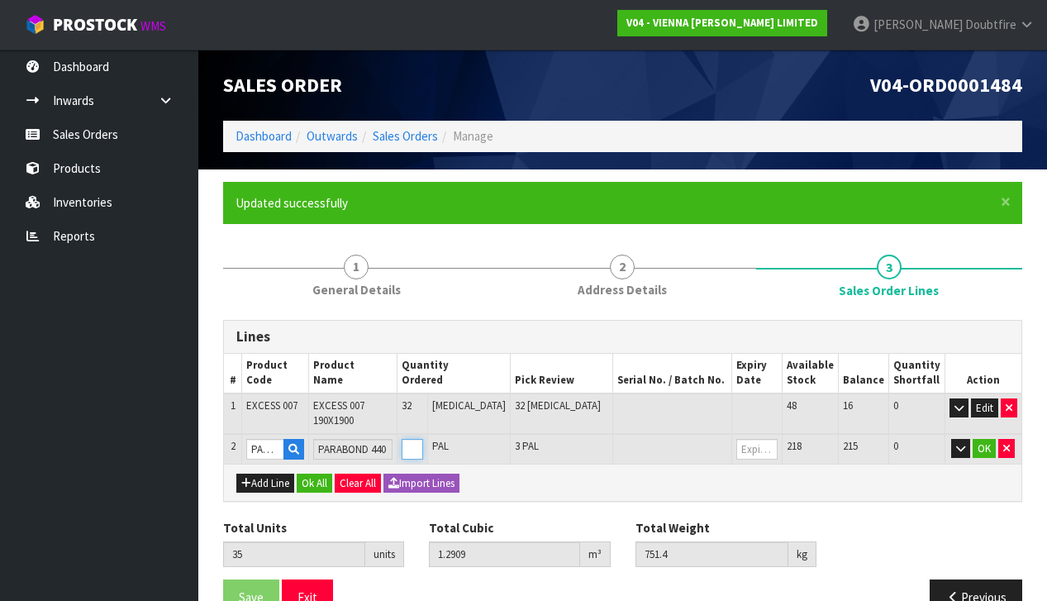
type input "36"
type input "1.3116"
type input "767.2"
click at [423, 439] on input "4" at bounding box center [412, 449] width 21 height 21
type input "5"
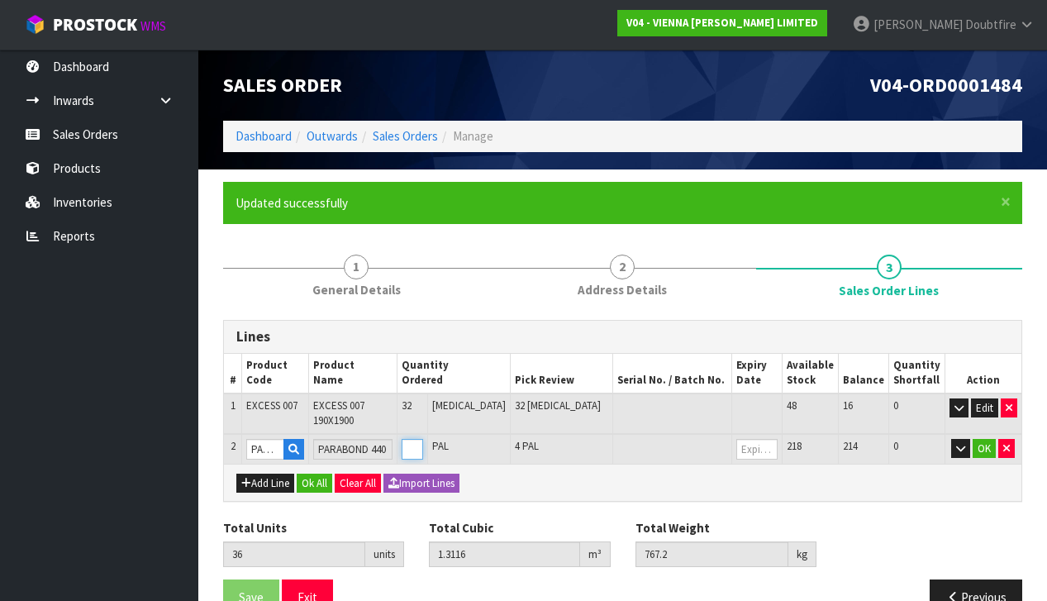
type input "37"
type input "1.3323"
type input "783"
click at [423, 439] on input "5" at bounding box center [412, 449] width 21 height 21
click at [989, 439] on button "OK" at bounding box center [984, 449] width 23 height 20
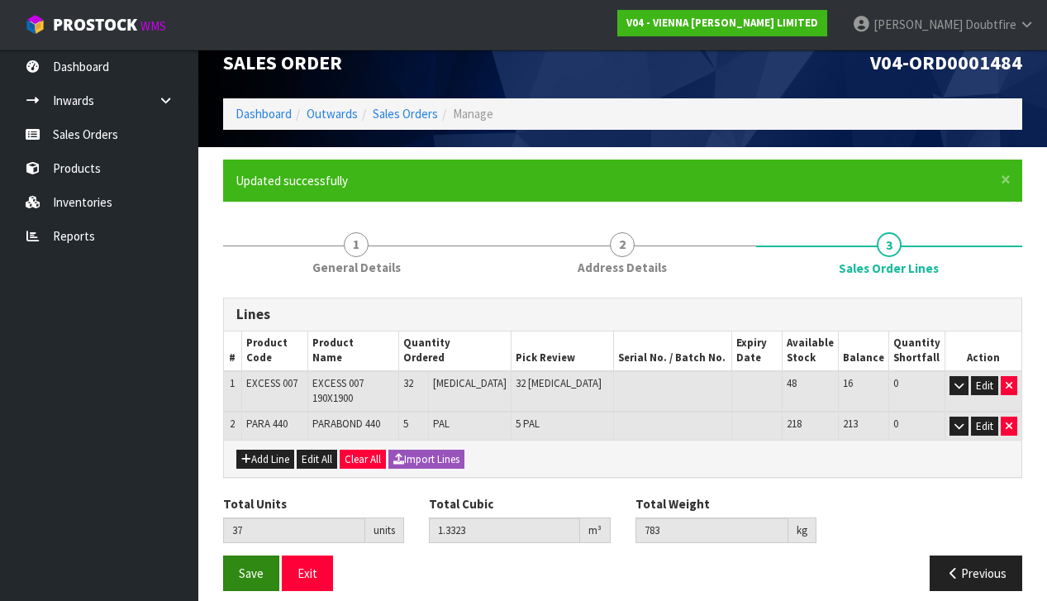
scroll to position [21, 0]
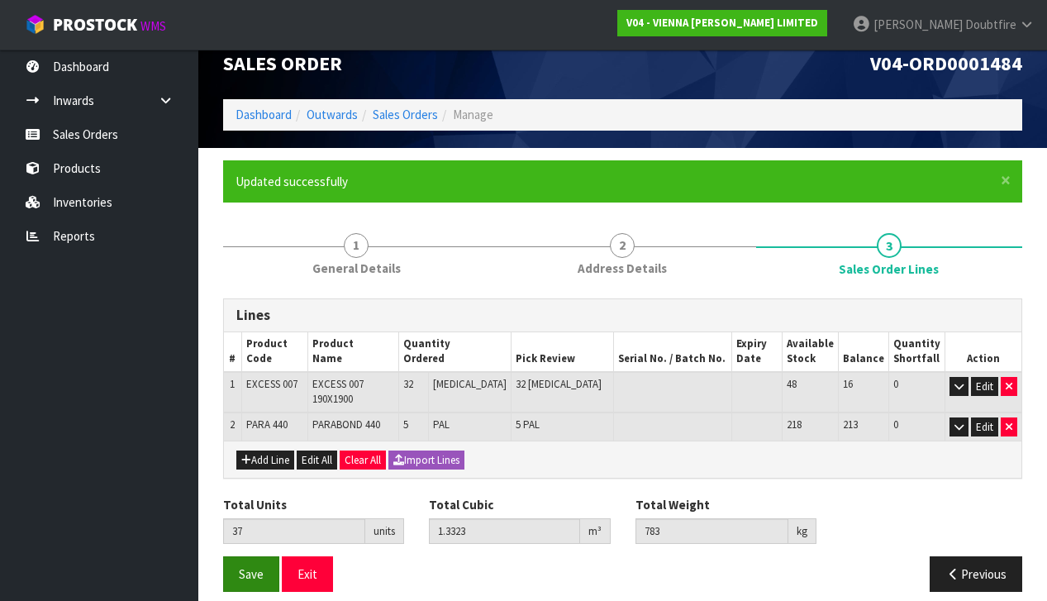
click at [258, 566] on span "Save" at bounding box center [251, 574] width 25 height 16
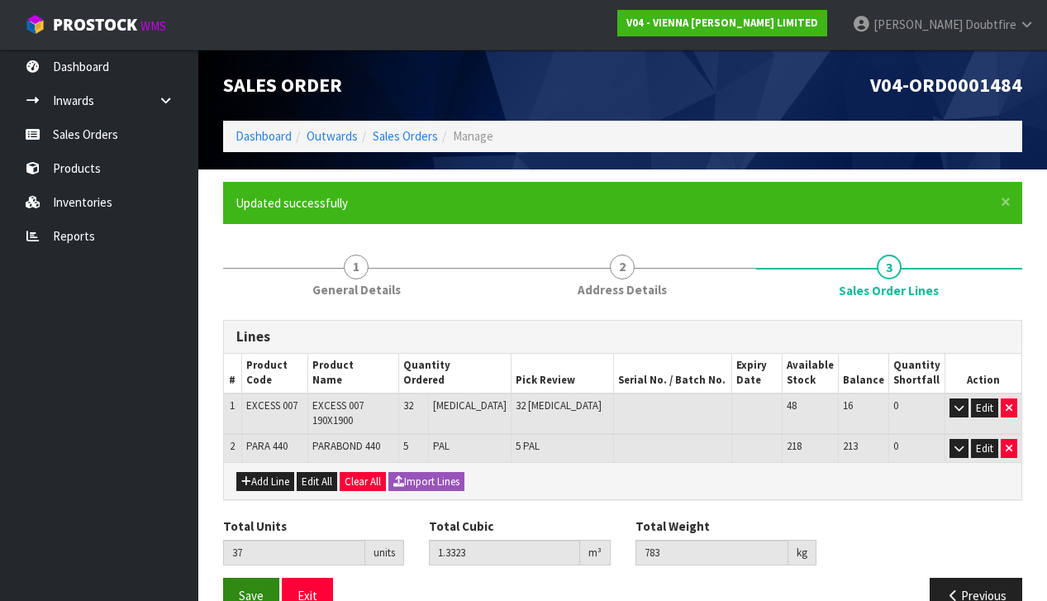
click at [256, 588] on span "Save" at bounding box center [251, 596] width 25 height 16
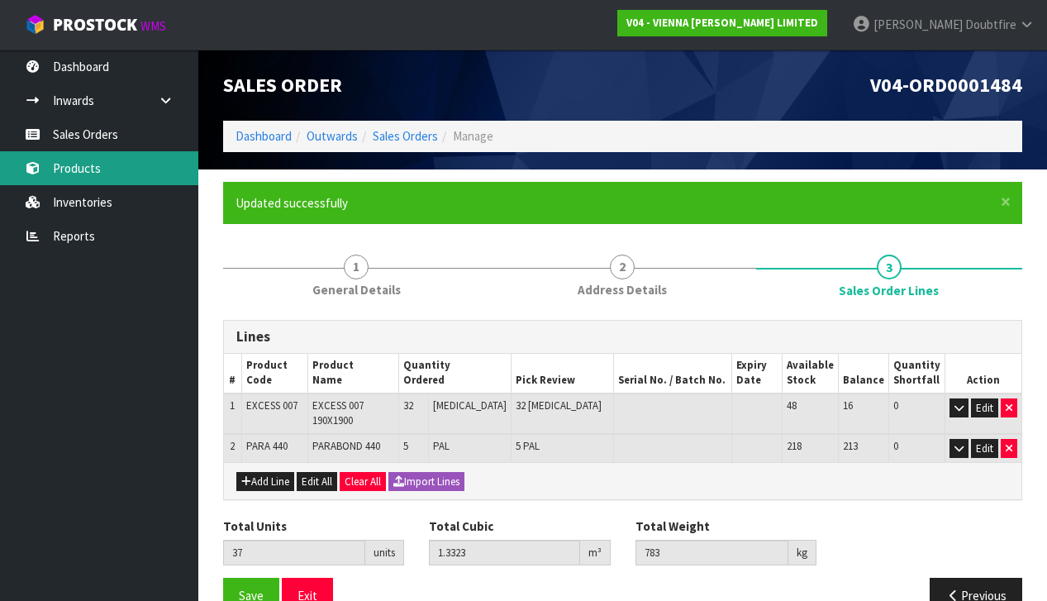
click at [79, 169] on link "Products" at bounding box center [99, 168] width 198 height 34
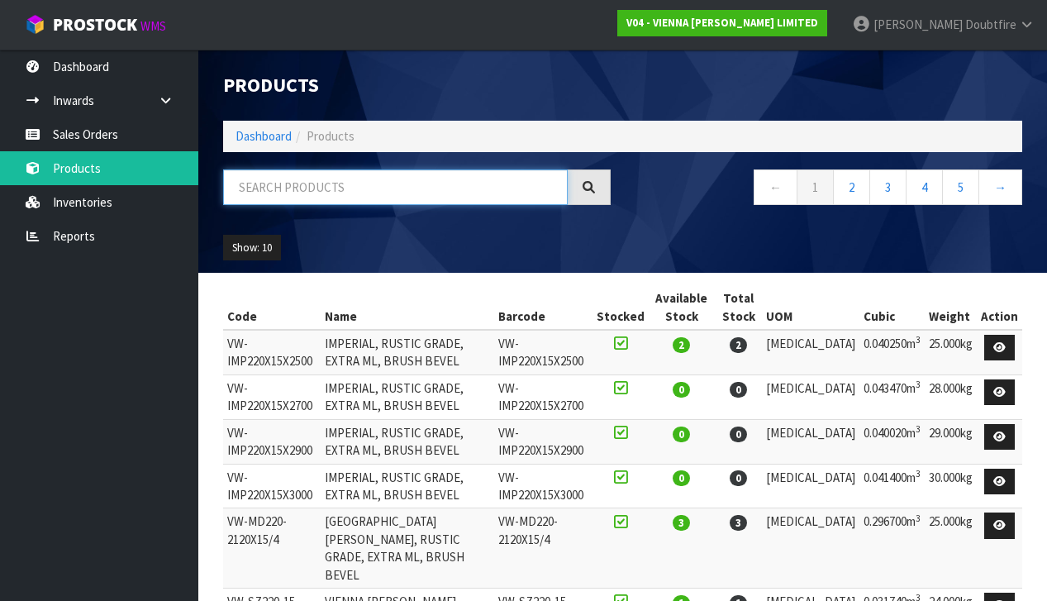
click at [253, 187] on input "text" at bounding box center [395, 187] width 345 height 36
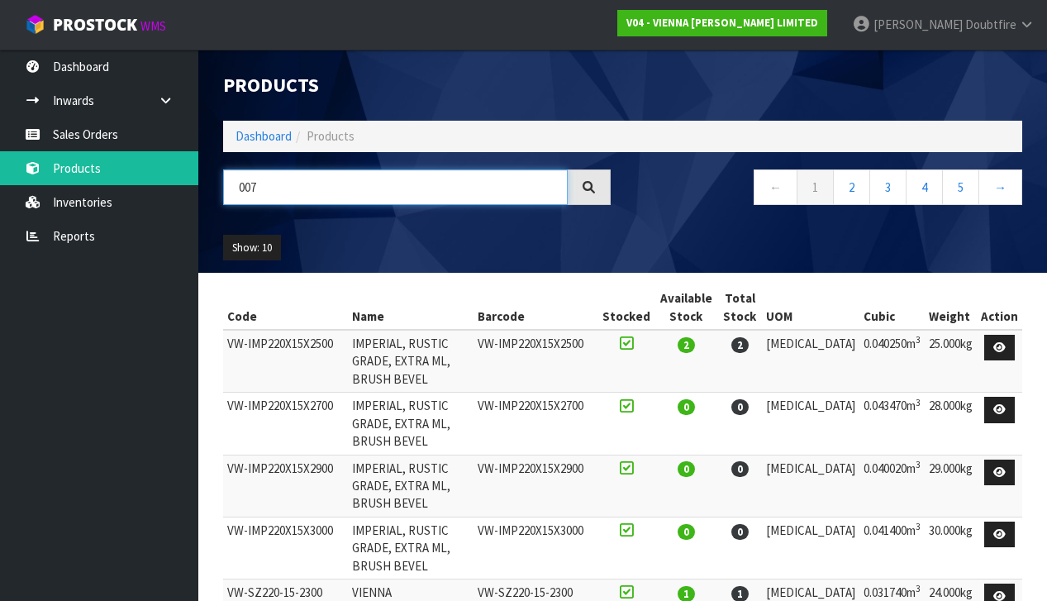
type input "007"
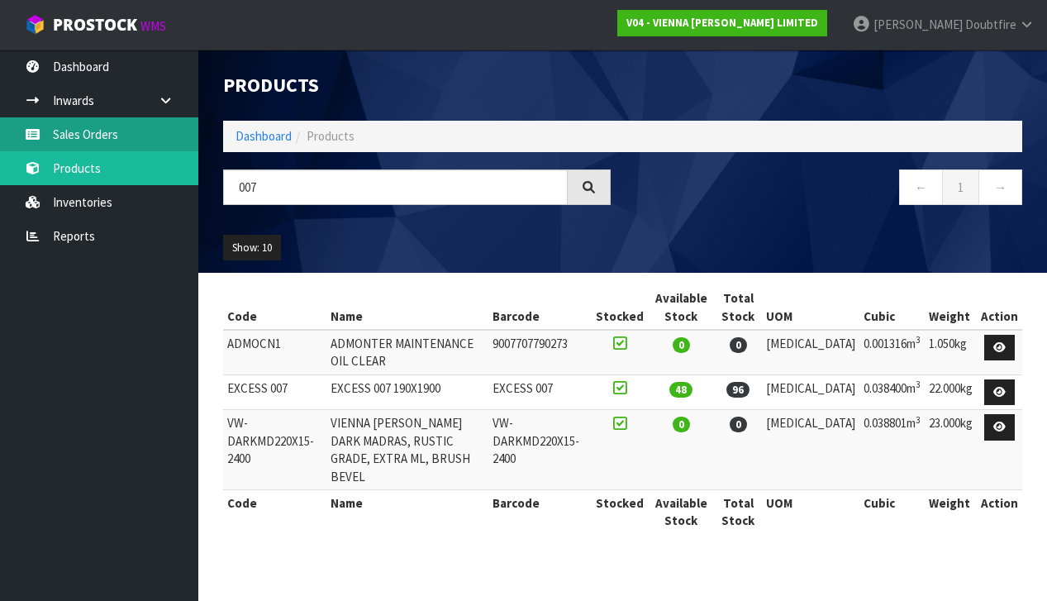
click at [84, 139] on link "Sales Orders" at bounding box center [99, 134] width 198 height 34
